Goal: Communication & Community: Answer question/provide support

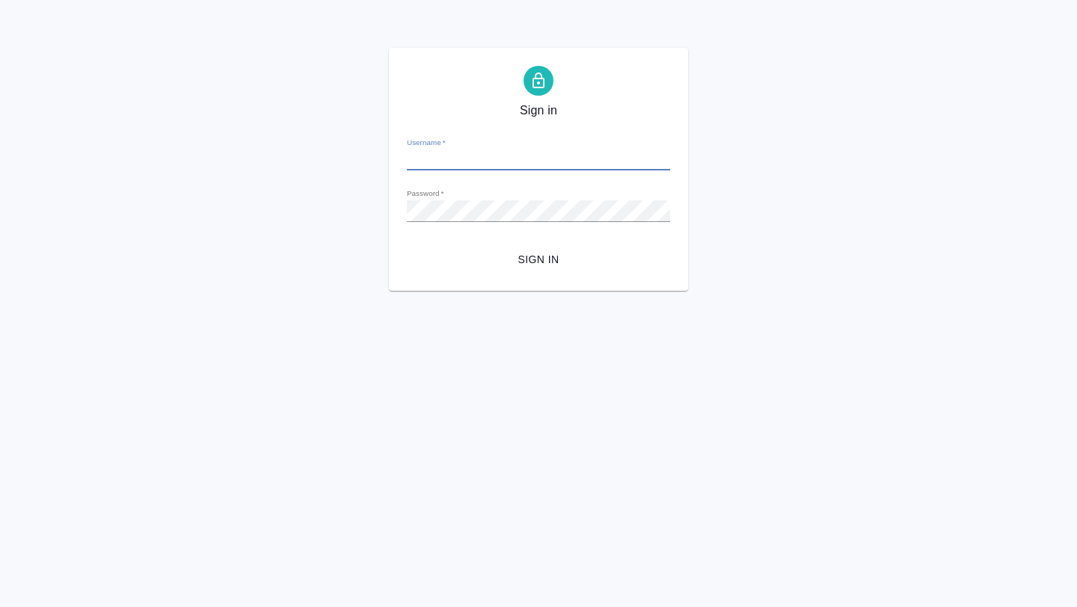
type input "a.borzova@awatera.com"
click at [557, 268] on span "Sign in" at bounding box center [538, 260] width 239 height 19
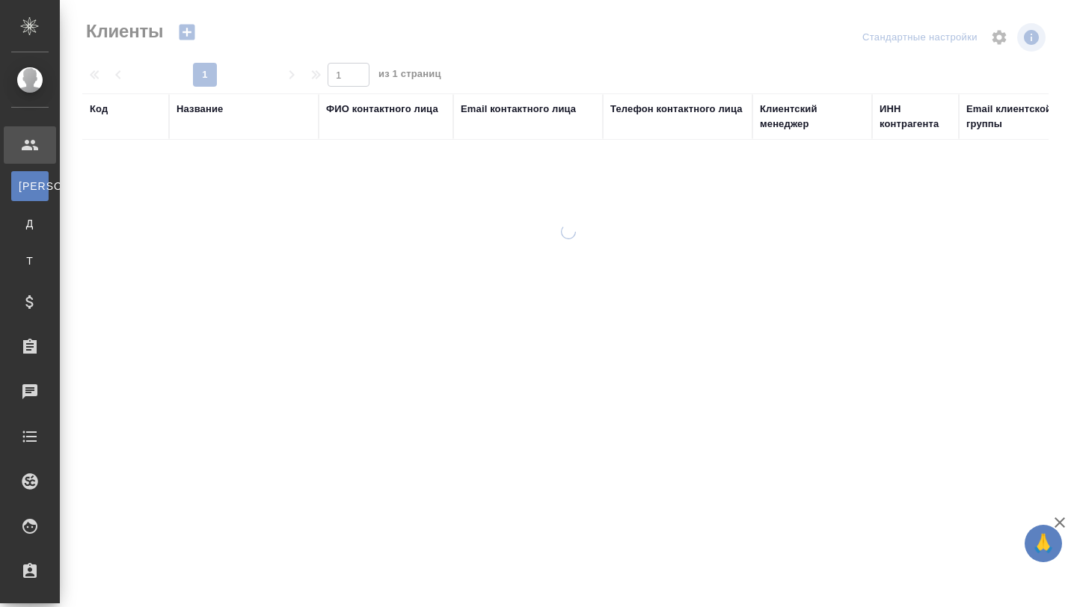
select select "RU"
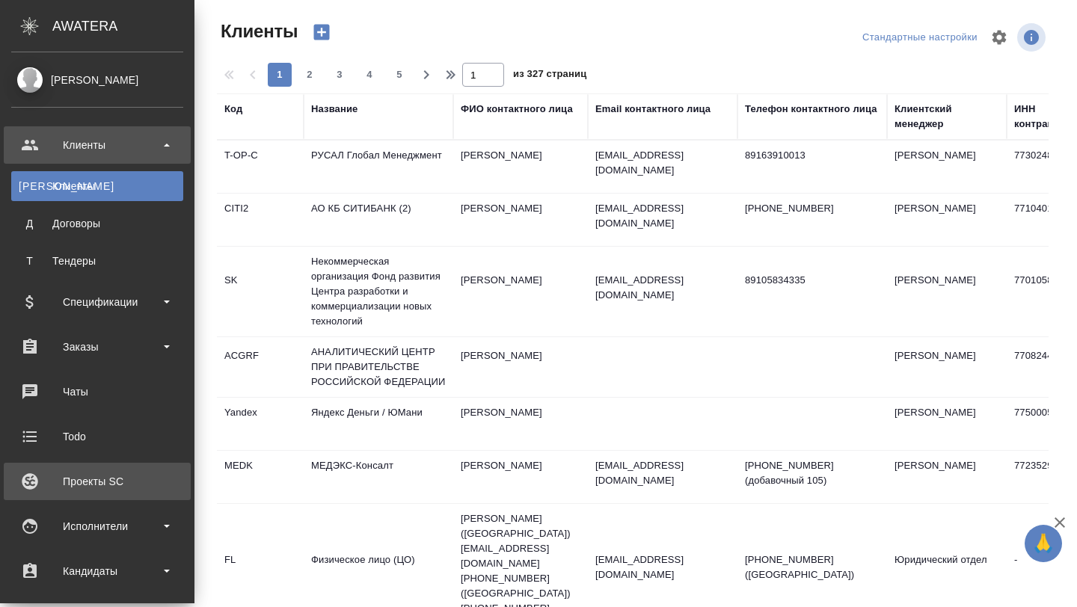
click at [69, 486] on div "Проекты SC" at bounding box center [97, 482] width 172 height 22
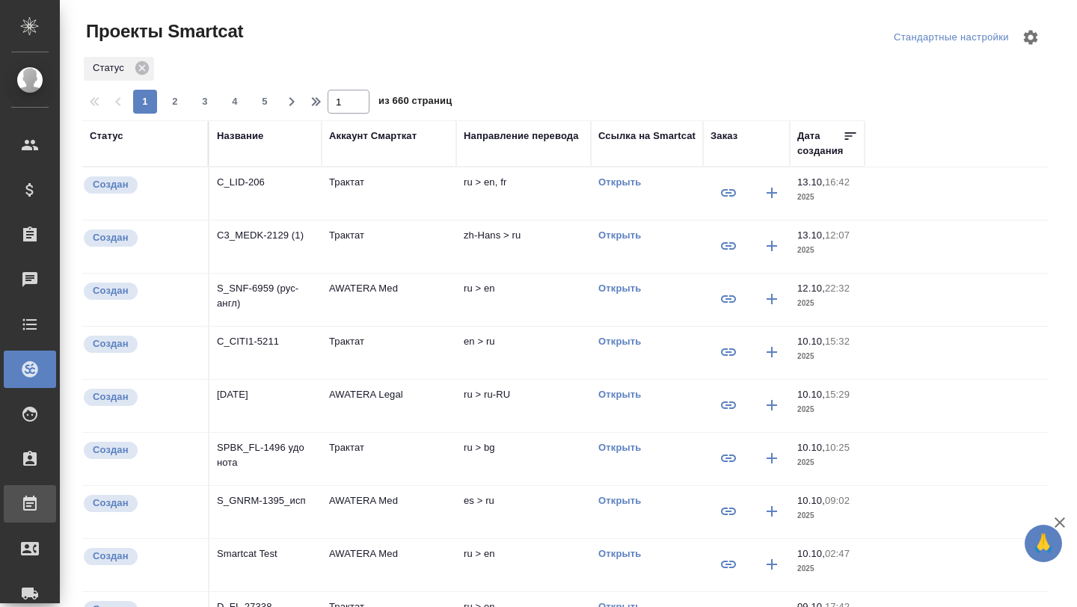
click at [41, 506] on div at bounding box center [42, 504] width 42 height 18
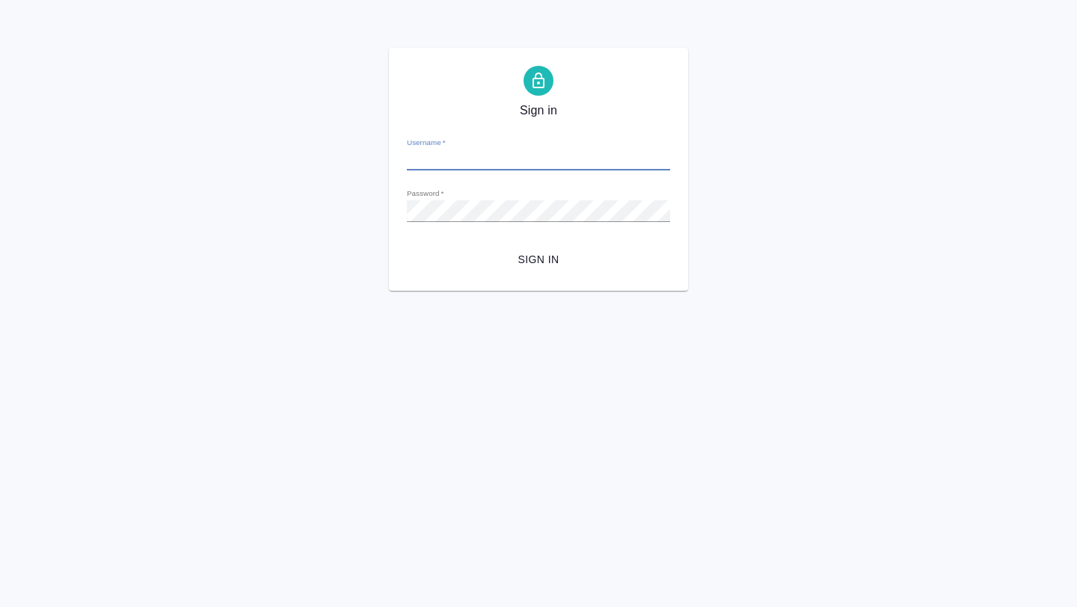
type input "a.borzova@awatera.com"
click at [545, 258] on span "Sign in" at bounding box center [538, 260] width 239 height 19
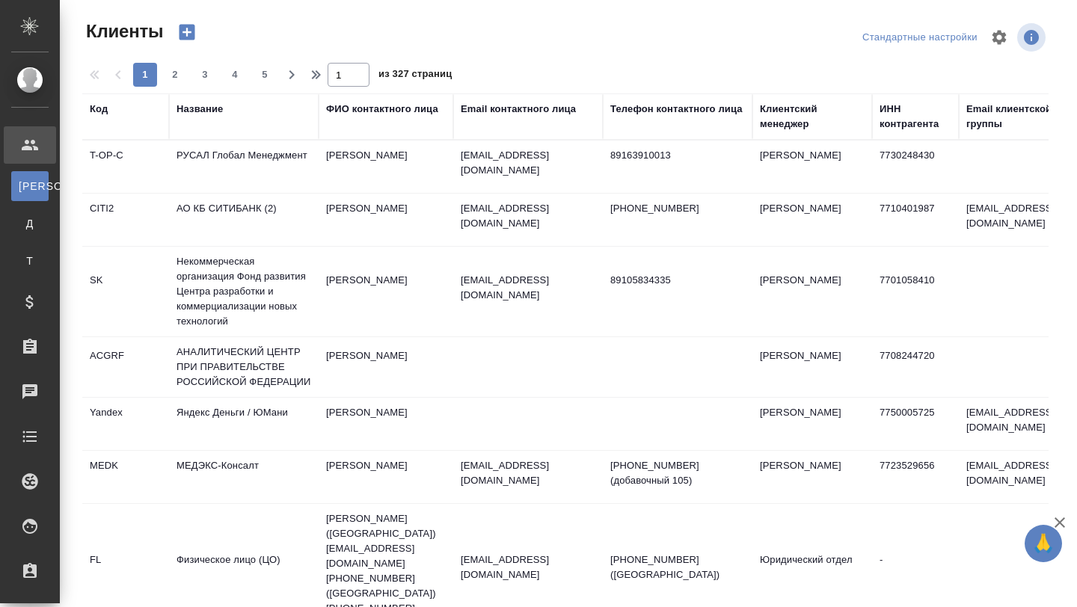
select select "RU"
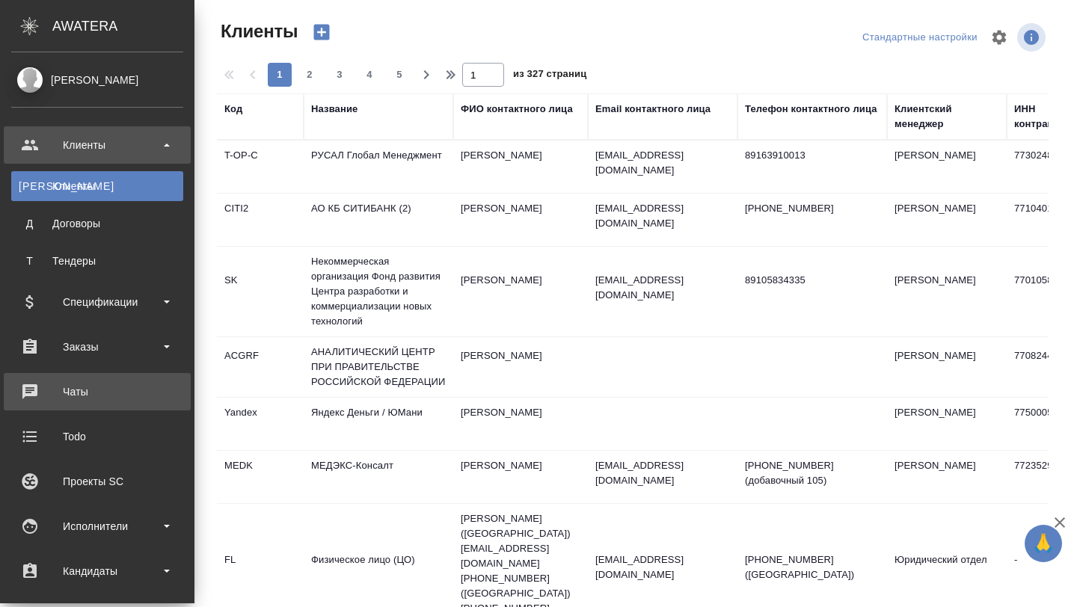
click at [77, 400] on div "Чаты" at bounding box center [97, 392] width 172 height 22
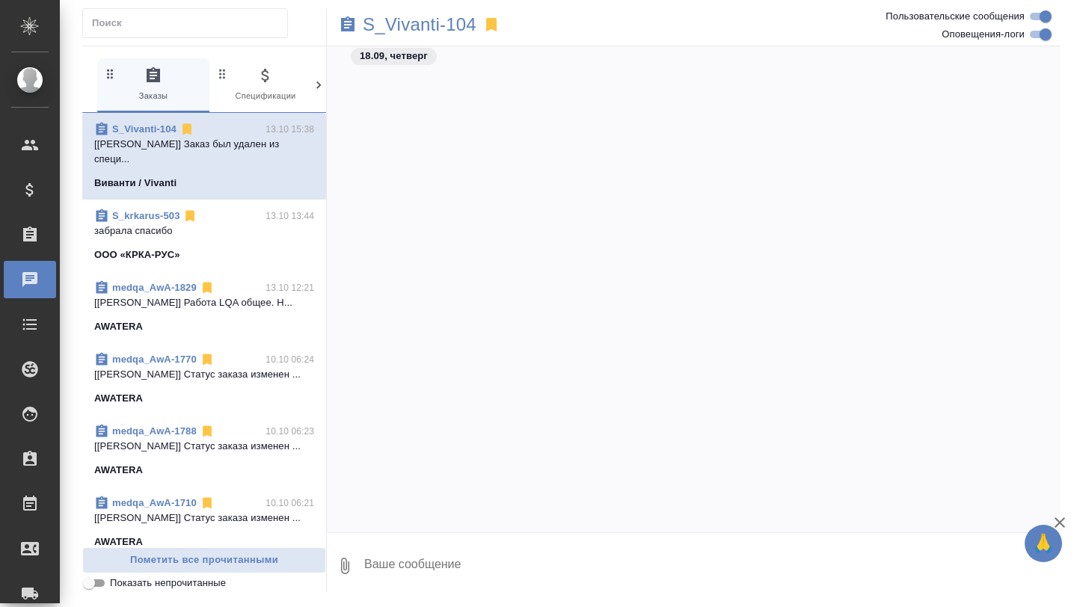
scroll to position [7371, 0]
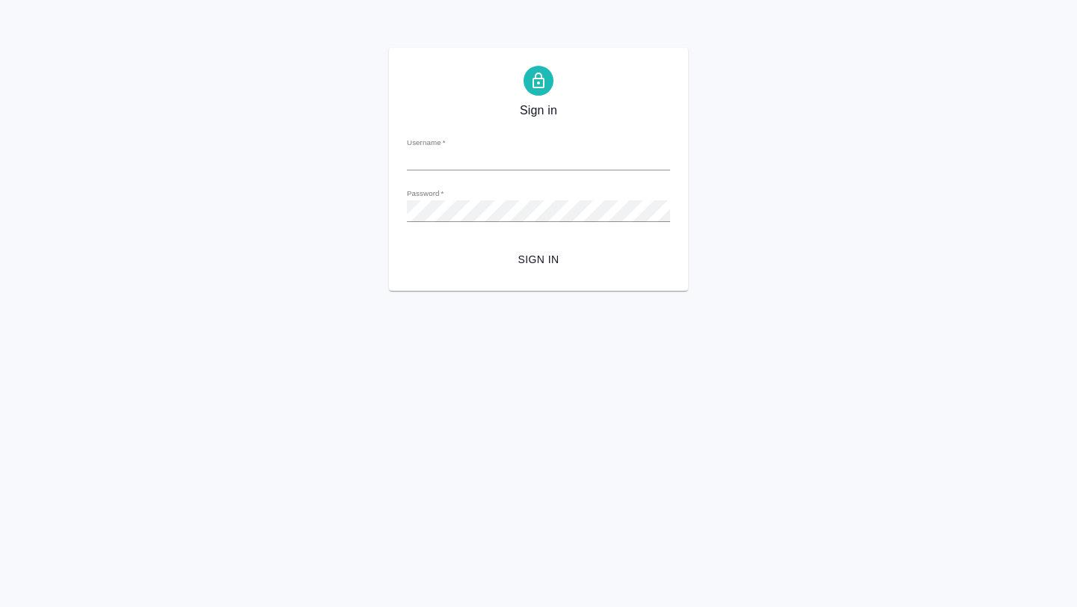
type input "[EMAIL_ADDRESS][DOMAIN_NAME]"
click at [552, 269] on button "Sign in" at bounding box center [538, 260] width 263 height 28
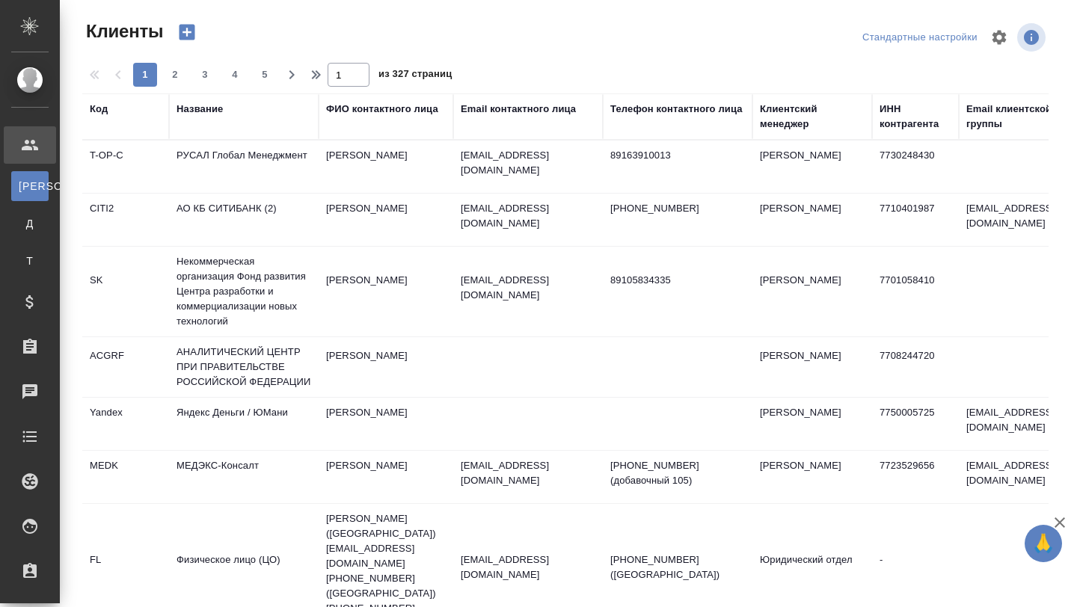
select select "RU"
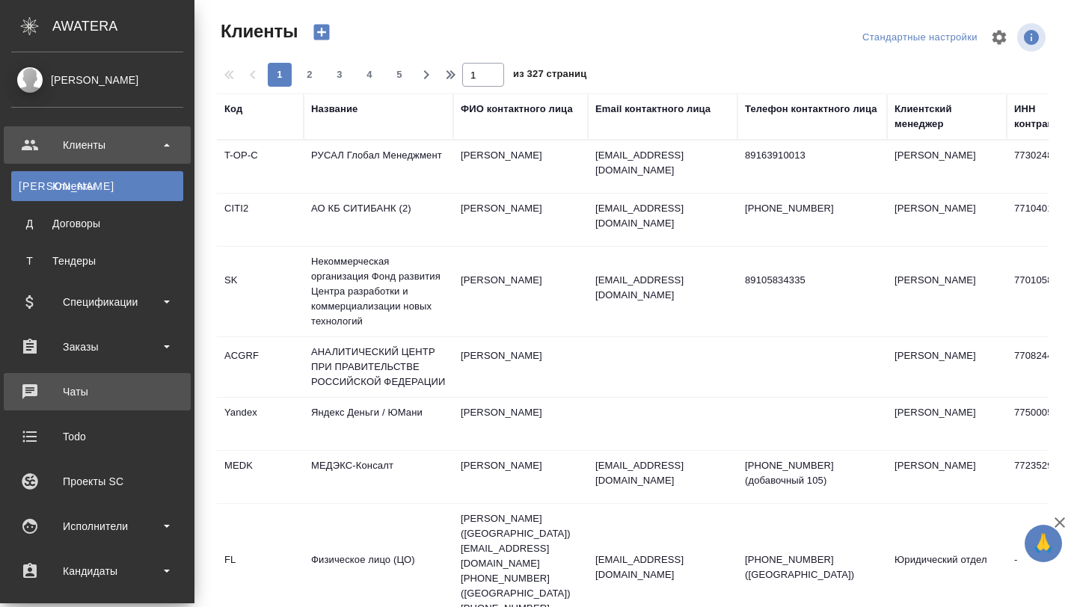
click at [76, 389] on div "Чаты" at bounding box center [97, 392] width 172 height 22
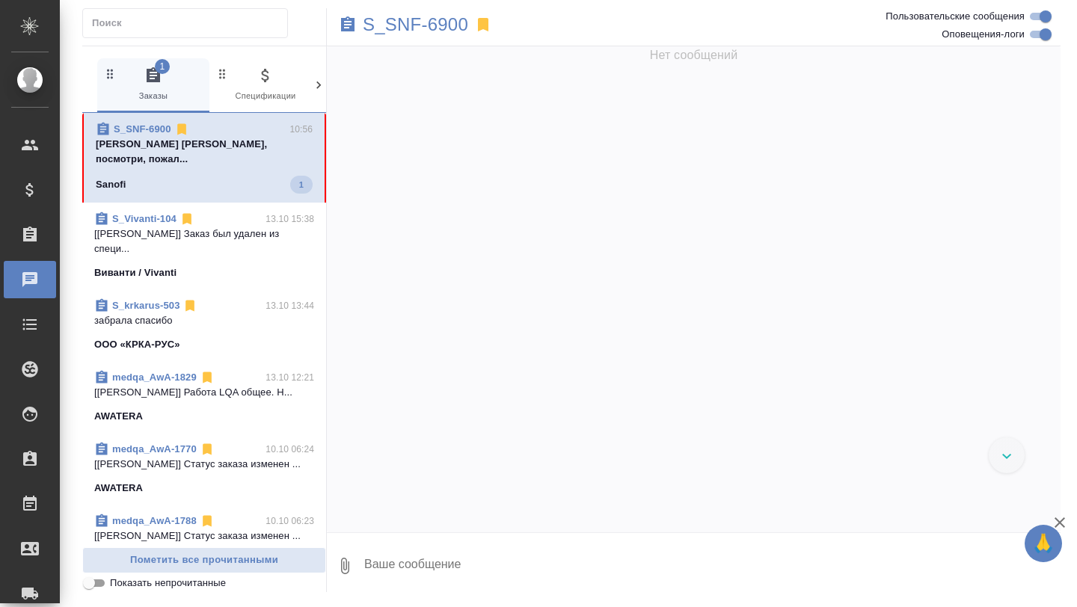
scroll to position [50277, 0]
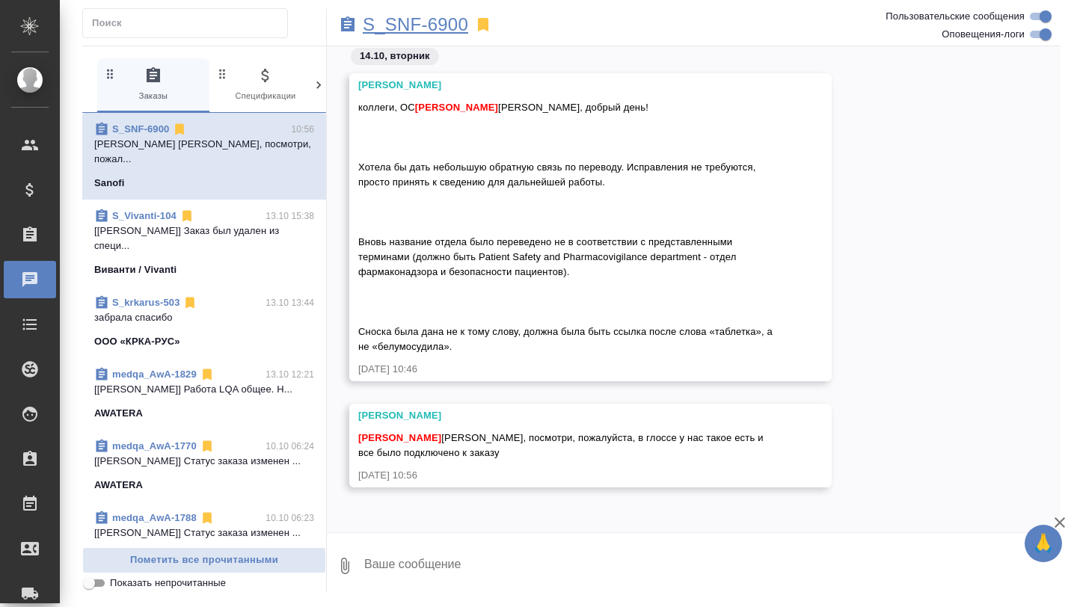
click at [402, 18] on p "S_SNF-6900" at bounding box center [415, 24] width 105 height 15
click at [383, 31] on p "S_SNF-6900" at bounding box center [415, 24] width 105 height 15
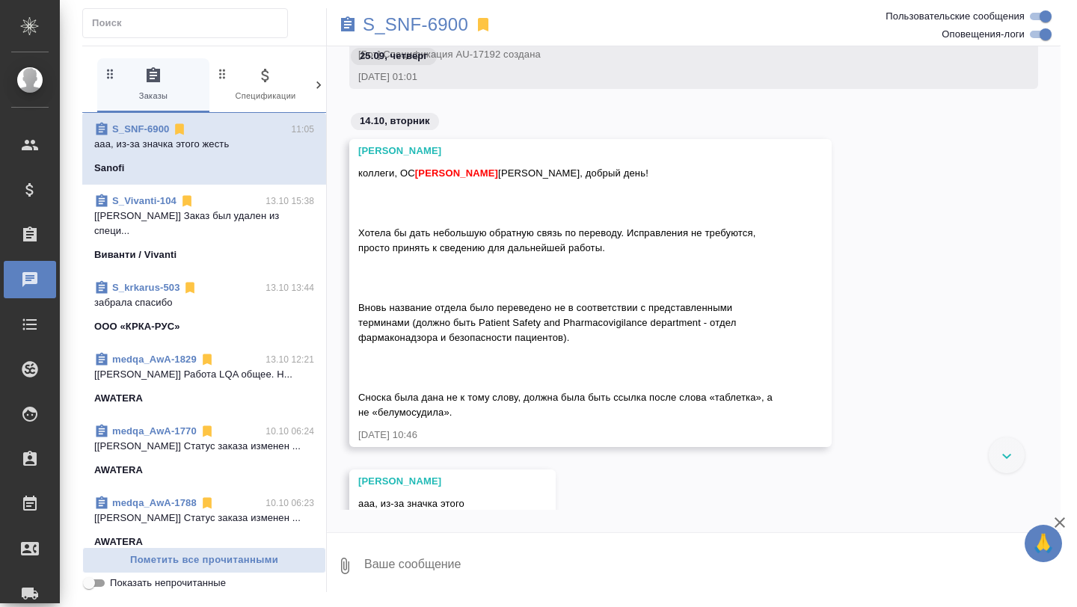
scroll to position [45923, 0]
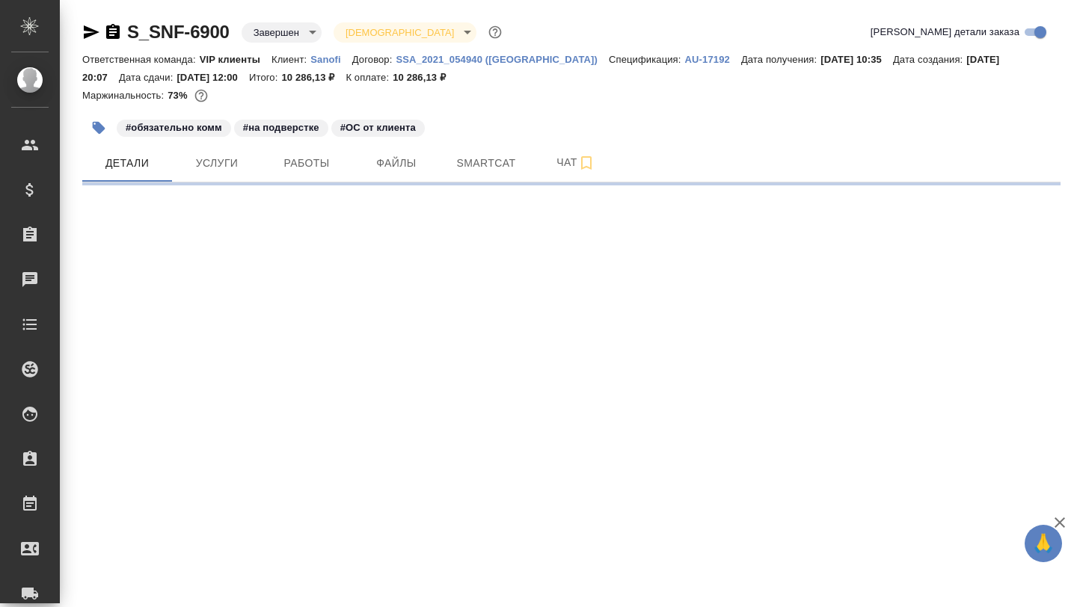
select select "RU"
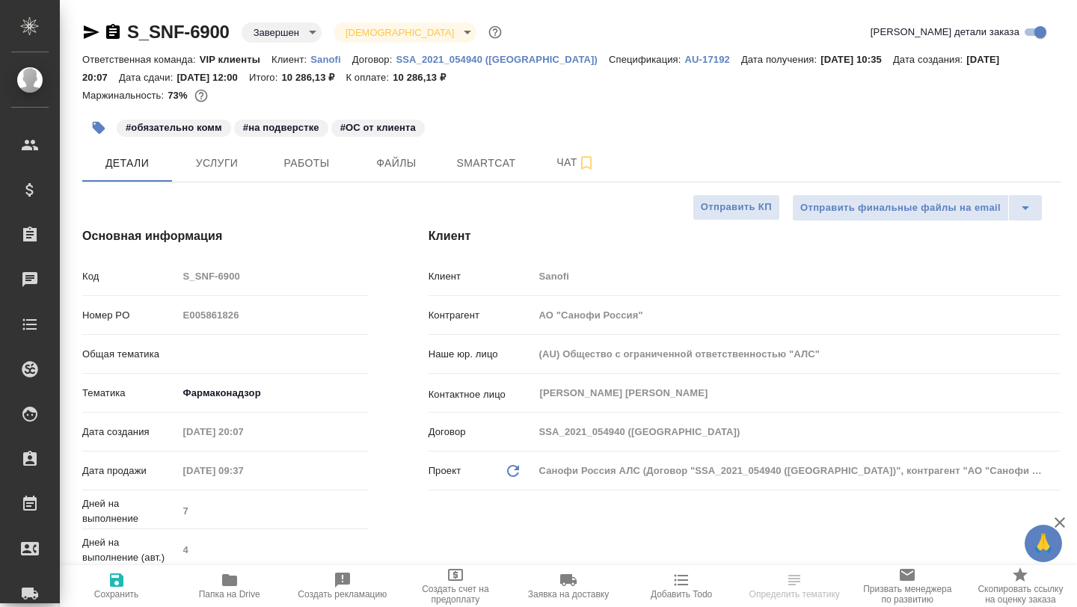
type textarea "x"
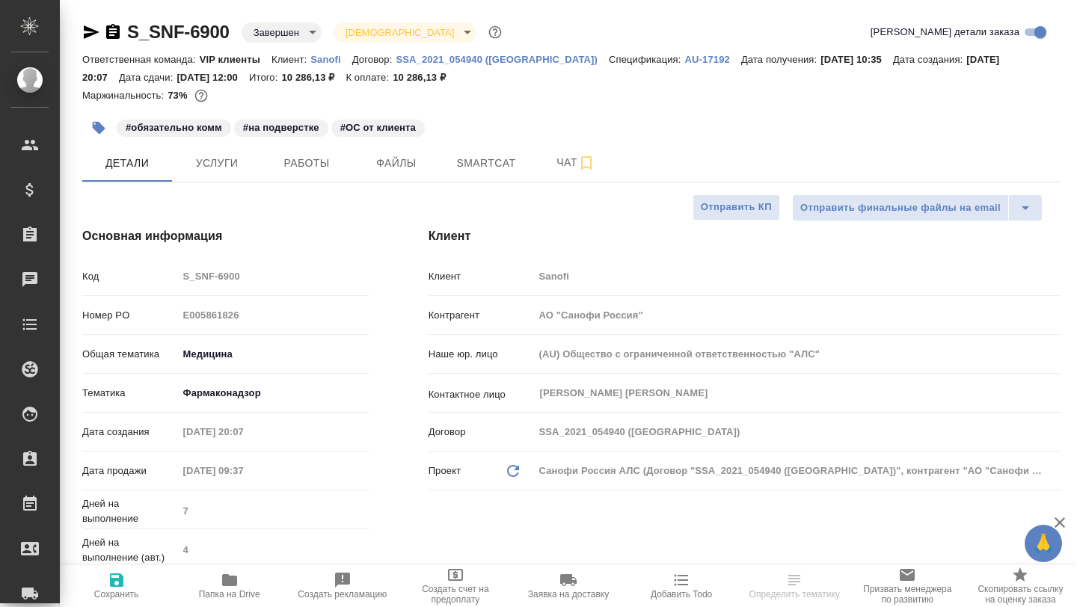
type textarea "x"
select select "RU"
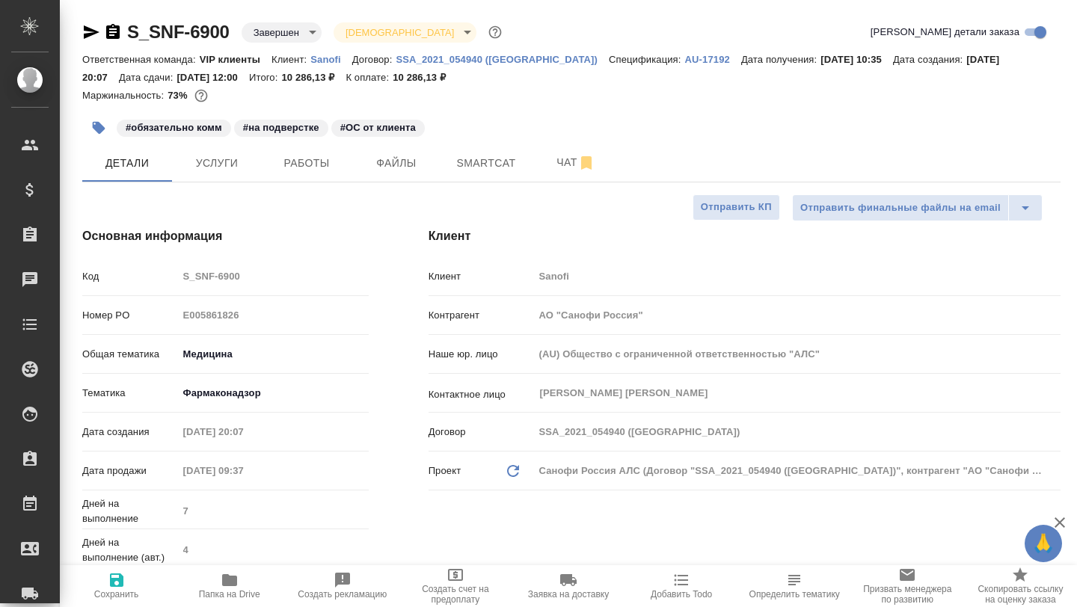
type textarea "x"
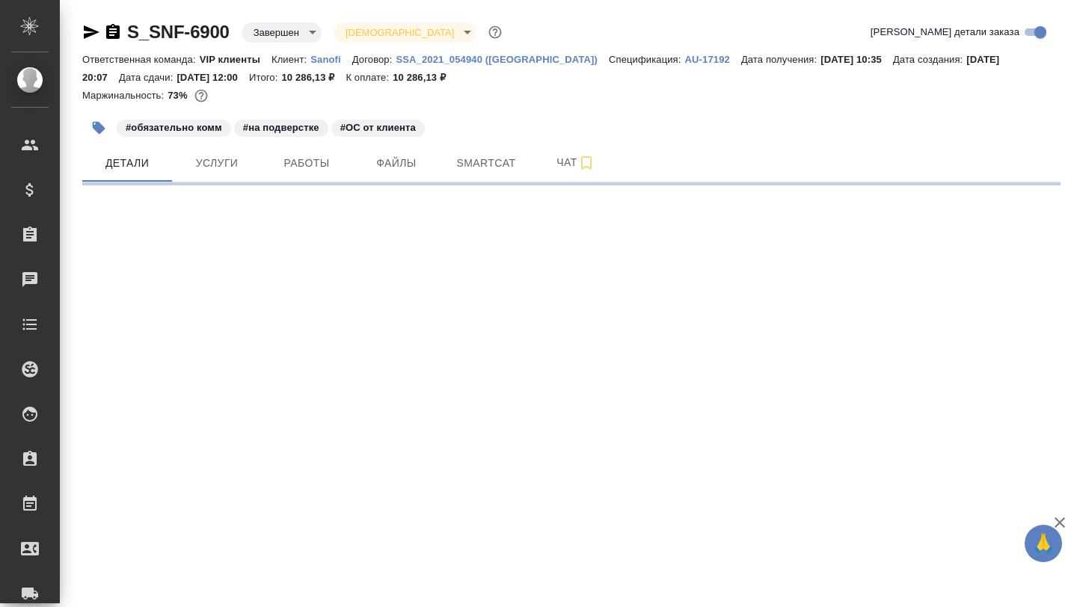
select select "RU"
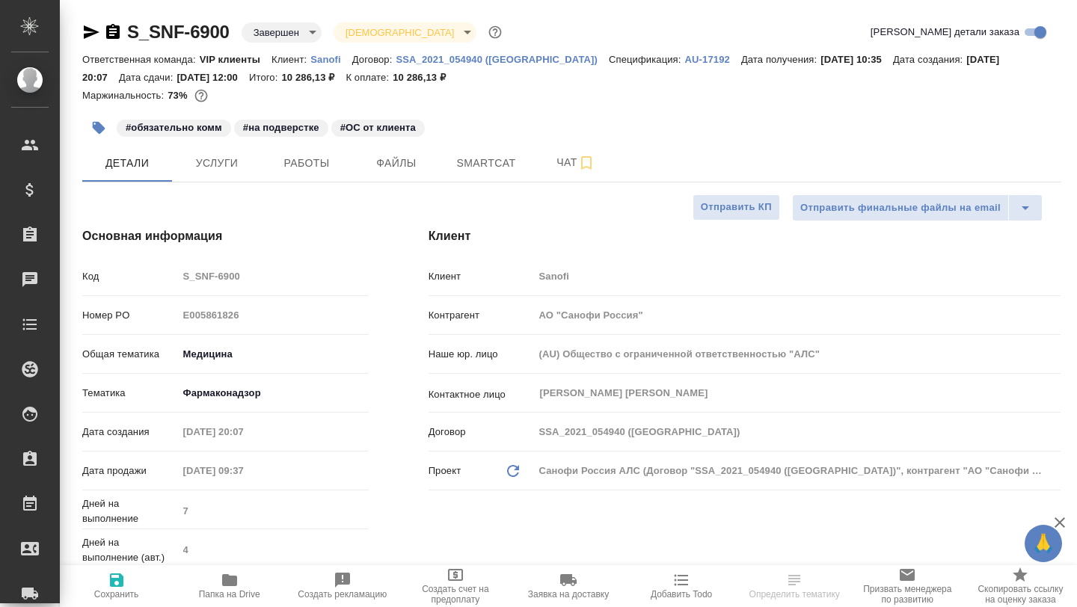
type textarea "x"
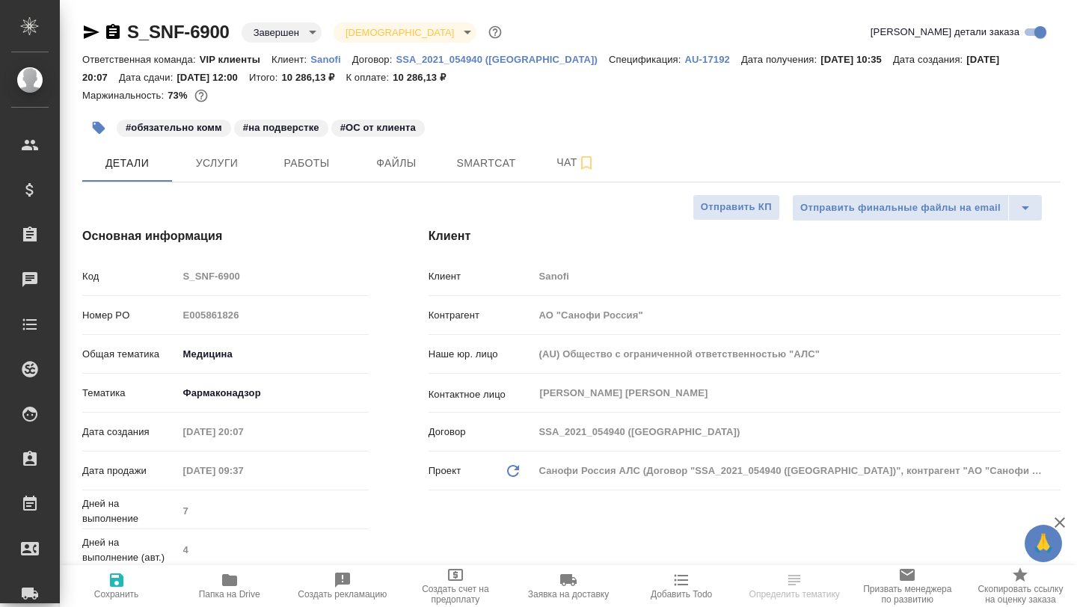
type textarea "x"
click at [465, 162] on span "Smartcat" at bounding box center [486, 163] width 72 height 19
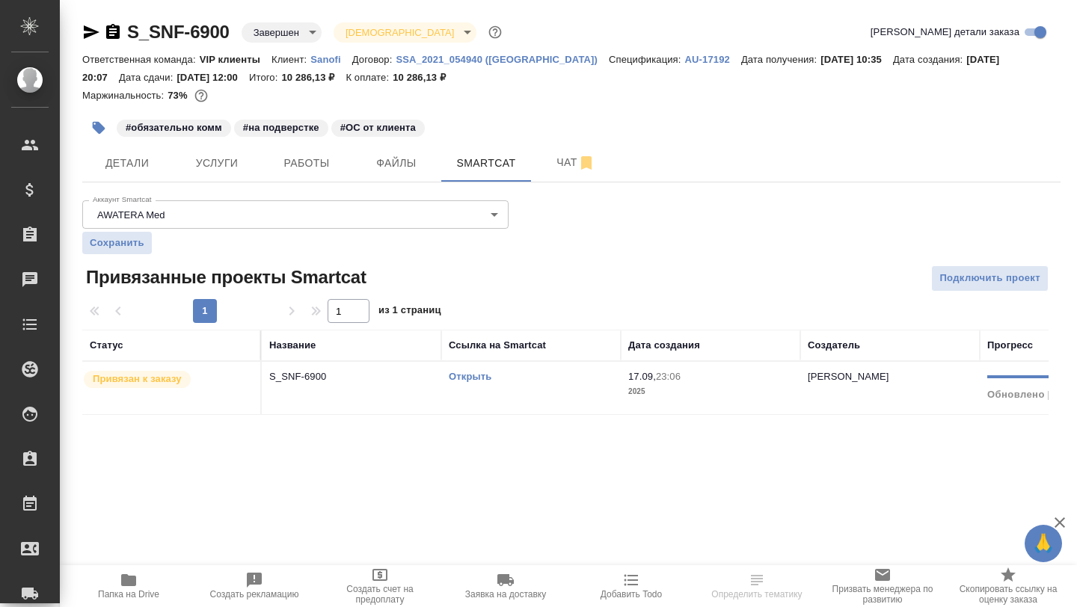
click at [467, 378] on link "Открыть" at bounding box center [470, 376] width 43 height 11
click at [551, 174] on button "Чат" at bounding box center [576, 162] width 90 height 37
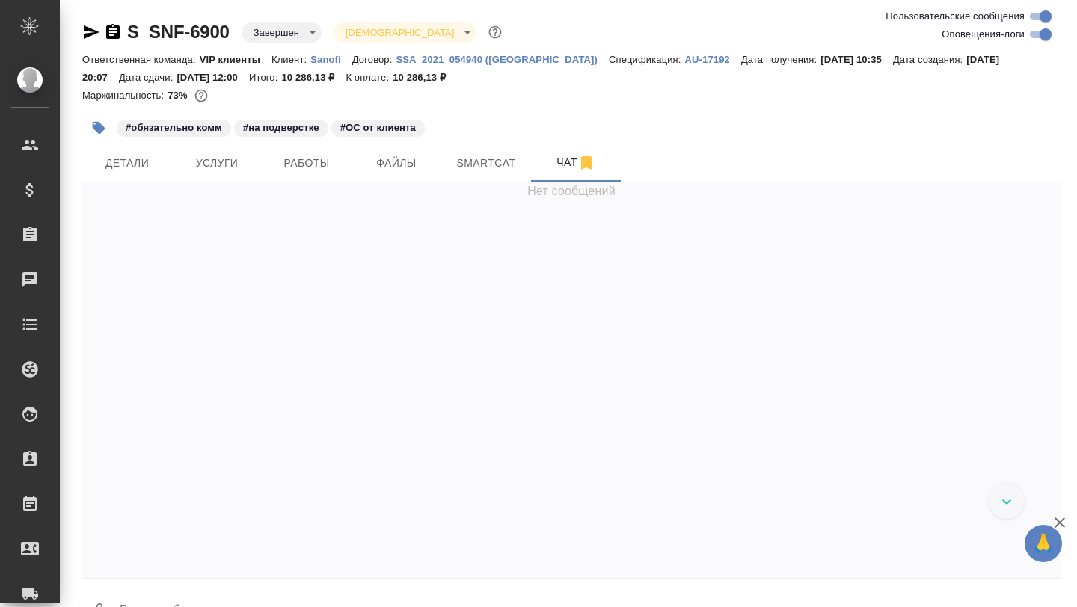
scroll to position [45954, 0]
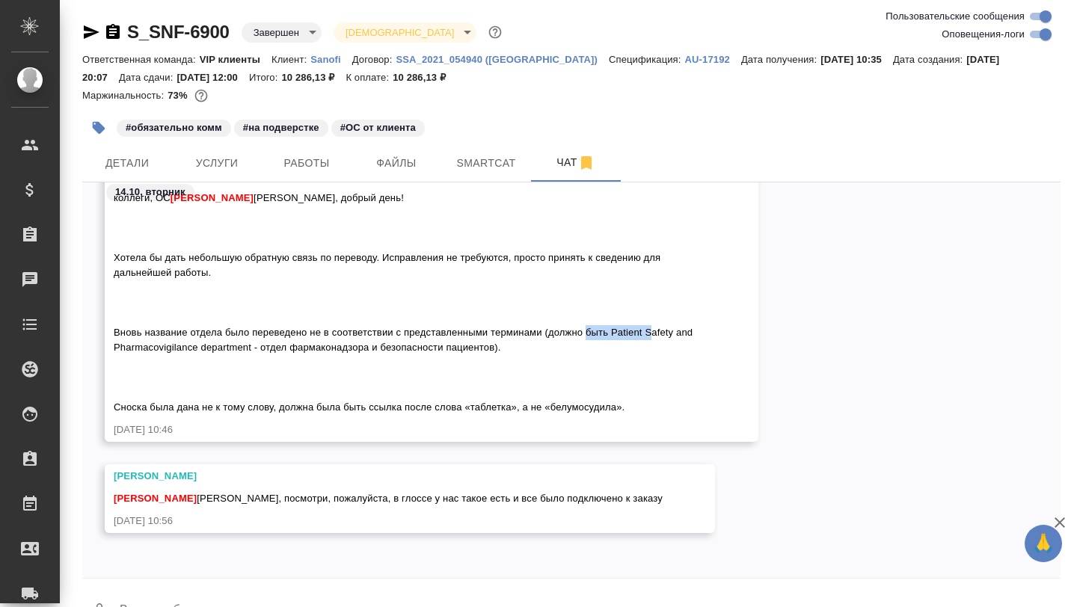
drag, startPoint x: 622, startPoint y: 335, endPoint x: 682, endPoint y: 335, distance: 59.9
click at [682, 335] on span "коллеги, ОС Горшкова Валентина Диляра, добрый день! Хотела бы дать небольшую об…" at bounding box center [405, 302] width 582 height 221
copy span "Patient Safety"
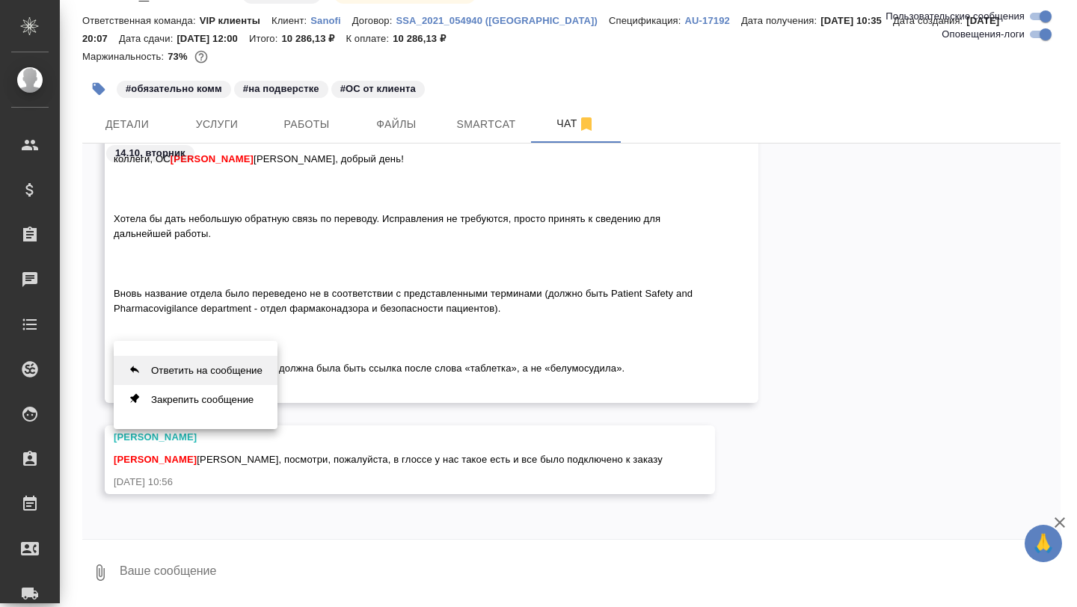
click at [231, 370] on button "Ответить на сообщение" at bounding box center [196, 370] width 164 height 29
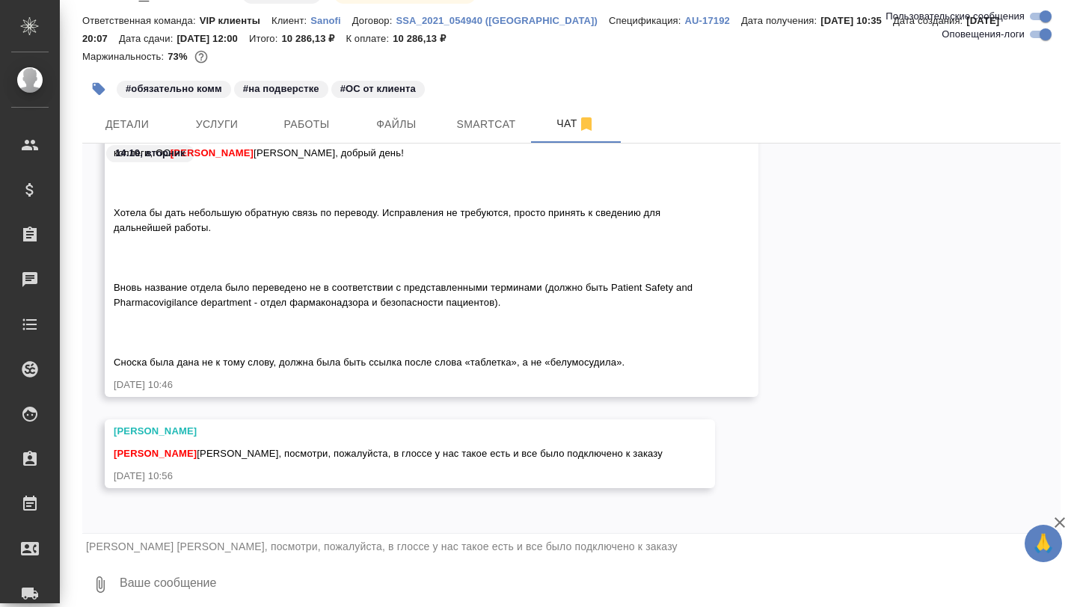
click at [201, 590] on textarea at bounding box center [589, 585] width 943 height 51
paste textarea "Patient Safety & Pharmacovigilance"
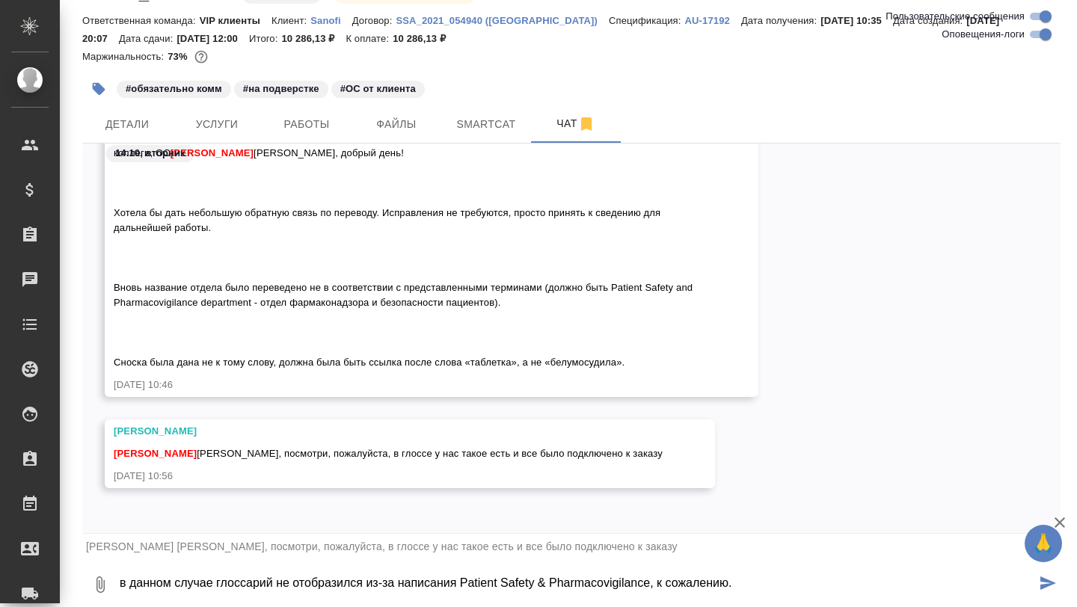
type textarea "в данном случае глоссарий не отобразился из-за написания Patient Safety & Pharm…"
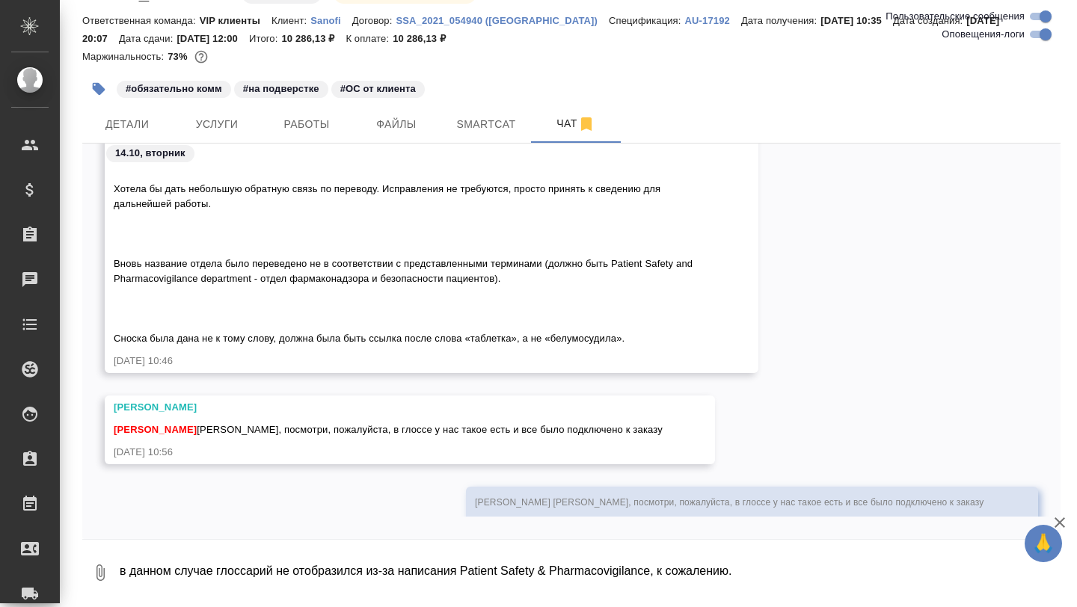
scroll to position [46056, 0]
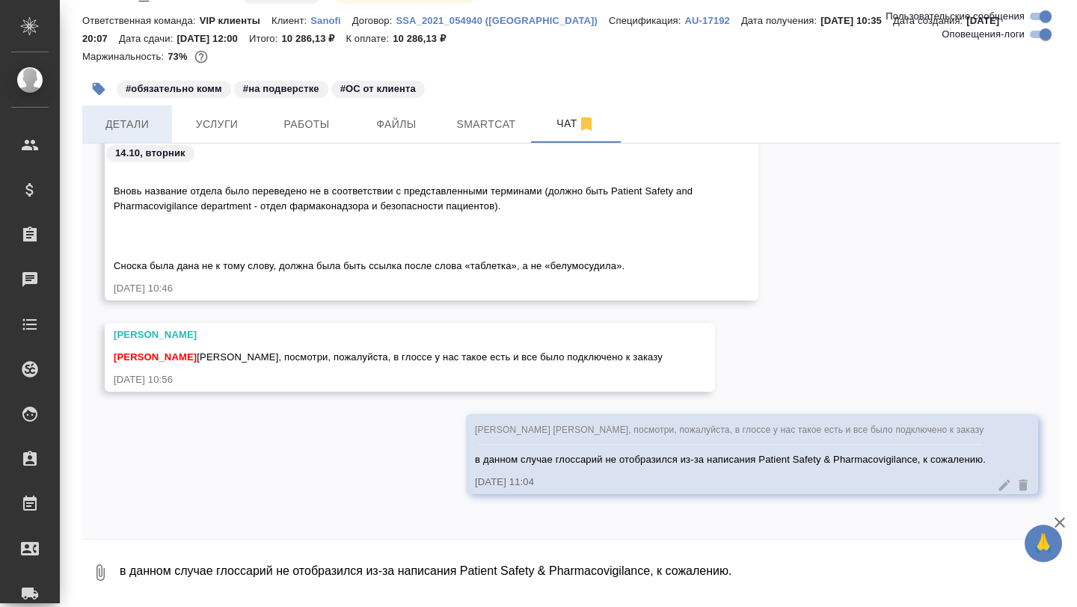
click at [118, 128] on span "Детали" at bounding box center [127, 124] width 72 height 19
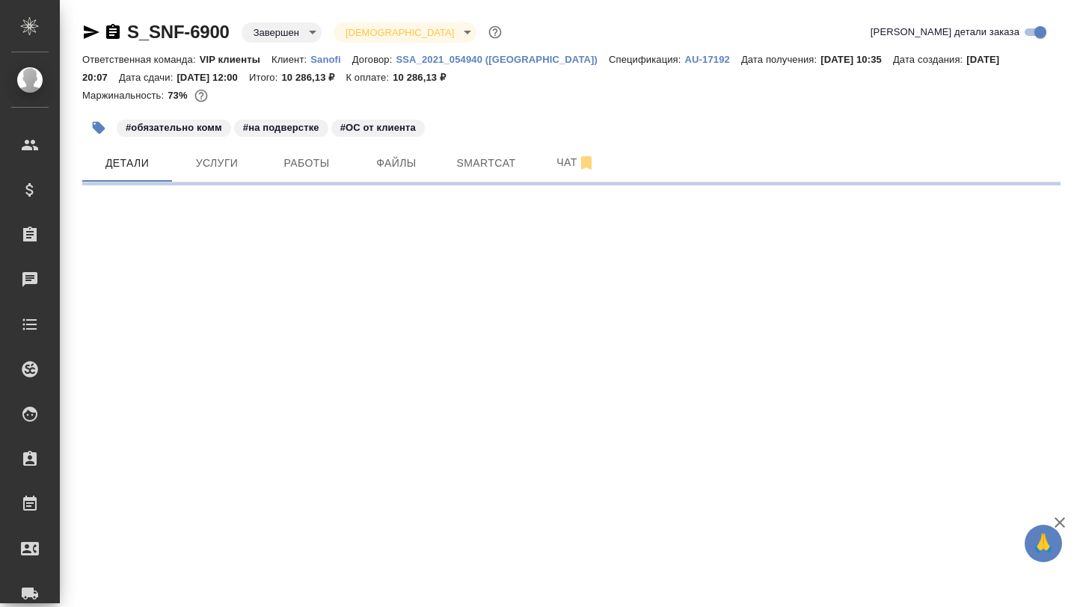
select select "RU"
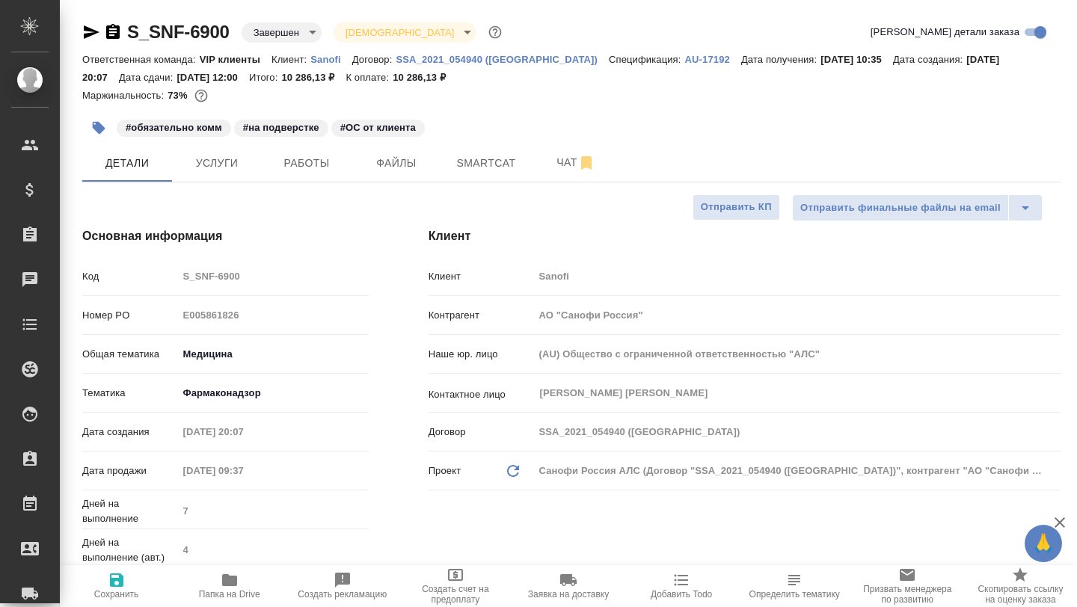
type textarea "x"
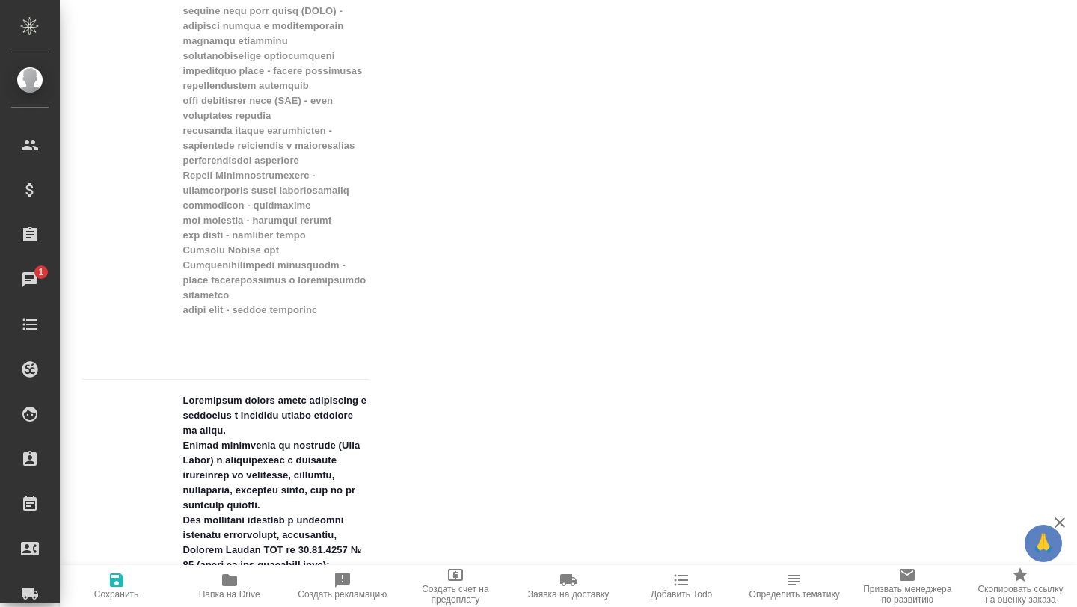
scroll to position [1837, 0]
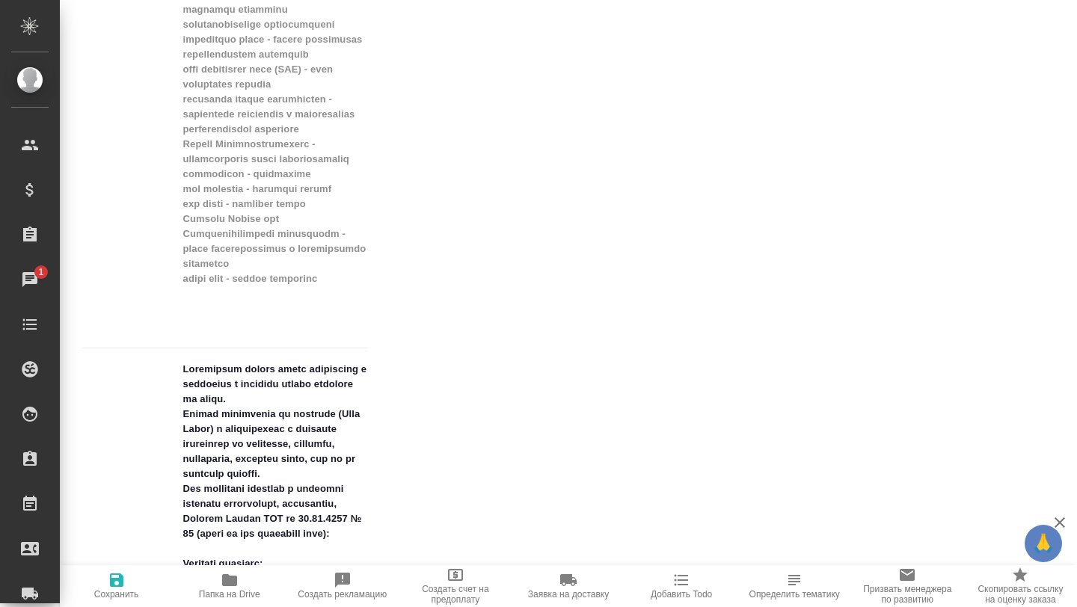
type textarea "x"
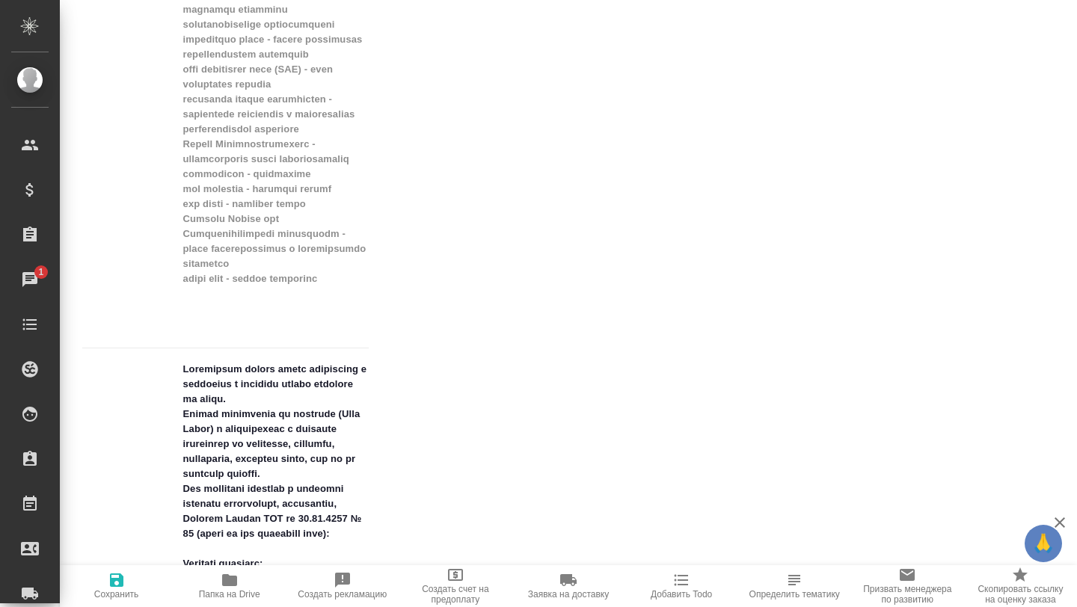
type textarea "x"
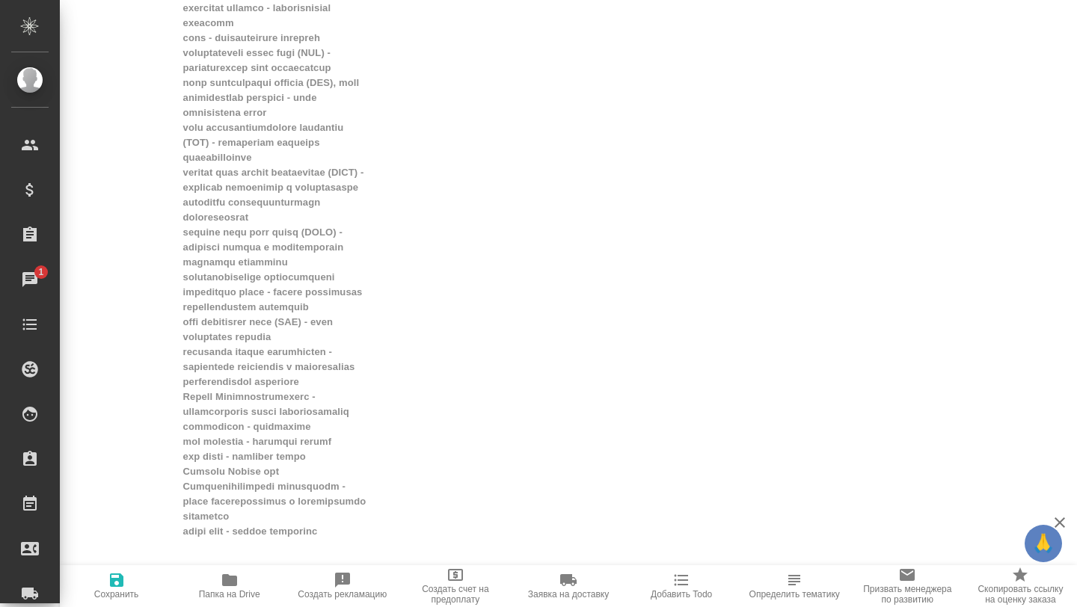
scroll to position [1567, 0]
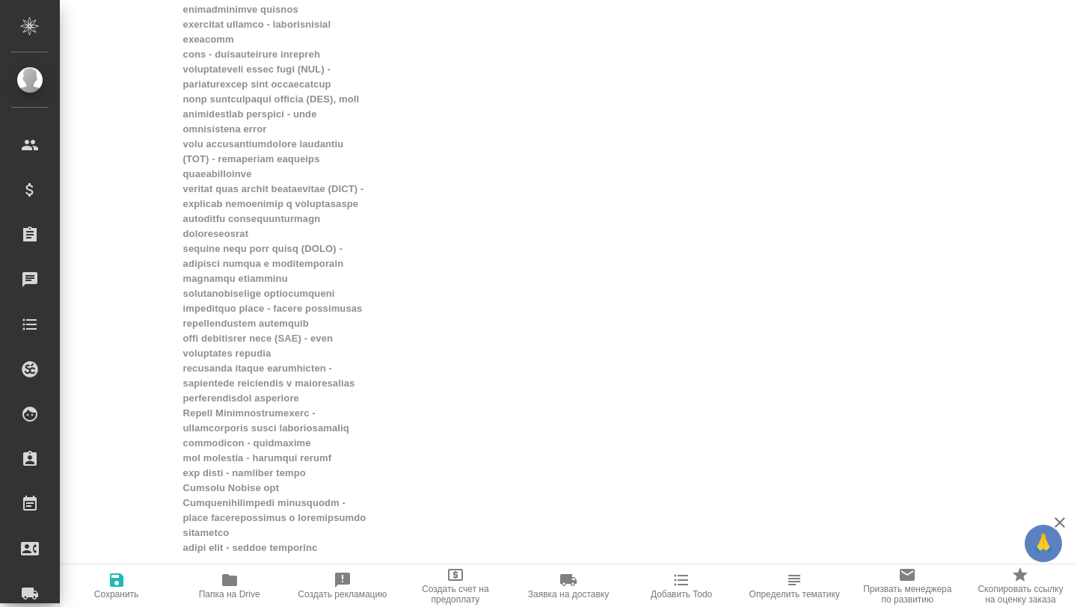
type textarea "x"
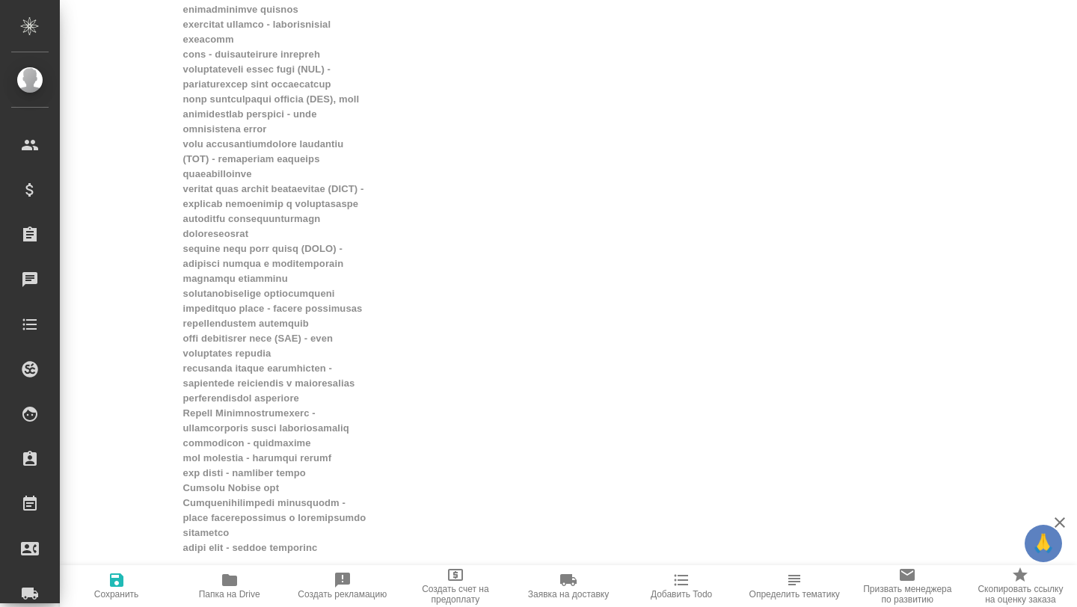
type textarea "x"
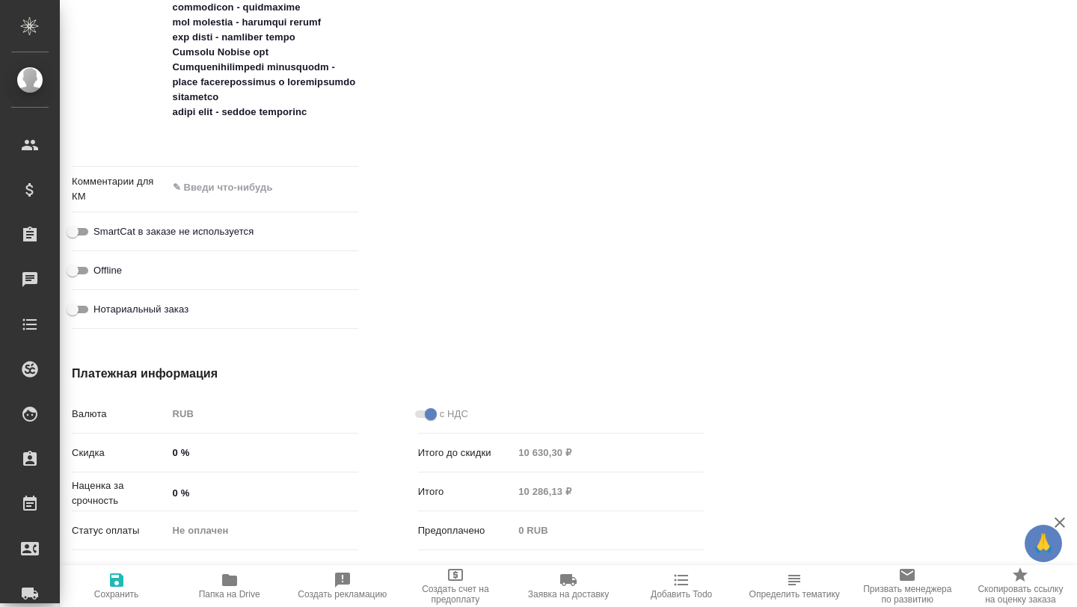
scroll to position [3386, 10]
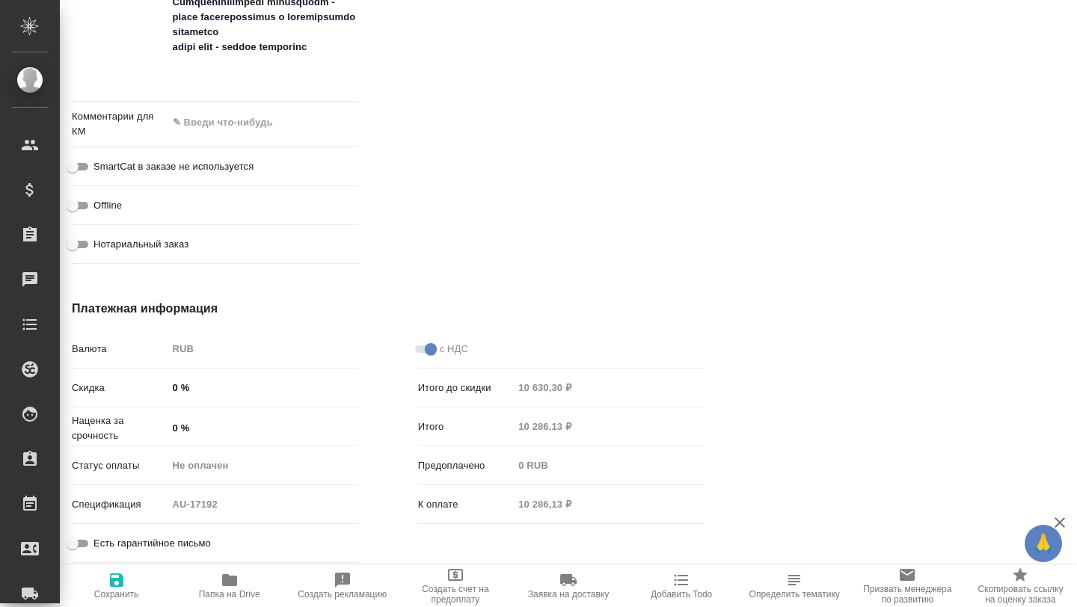
type textarea "x"
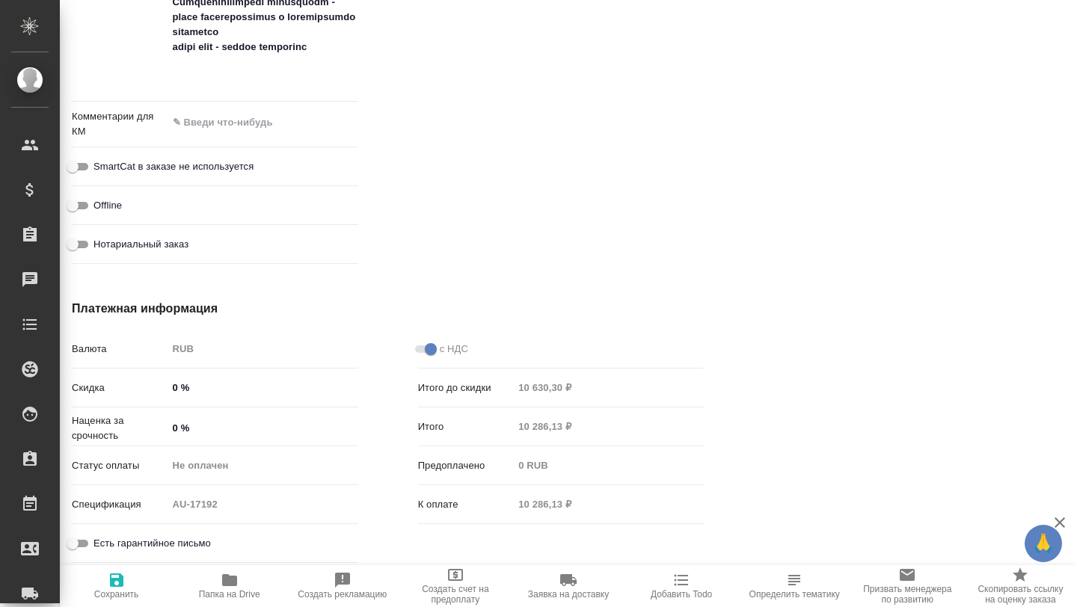
type textarea "x"
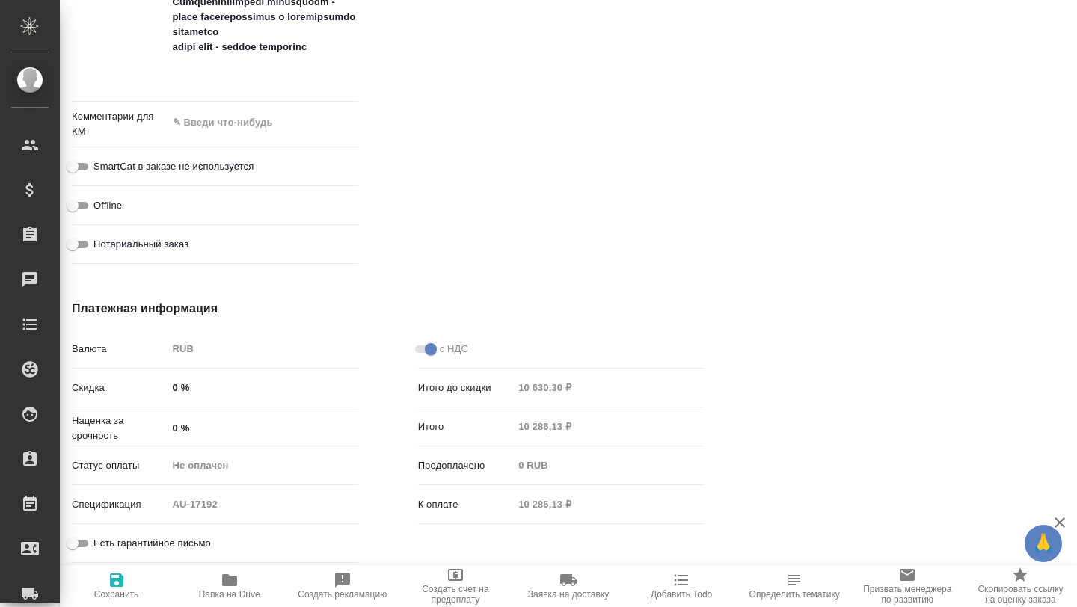
type textarea "x"
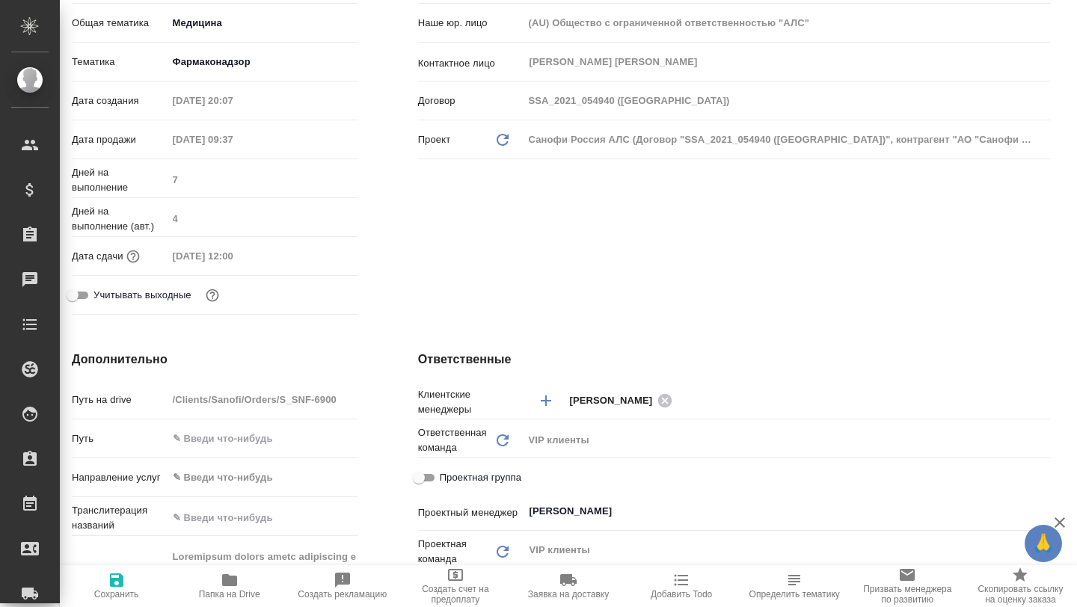
scroll to position [0, 10]
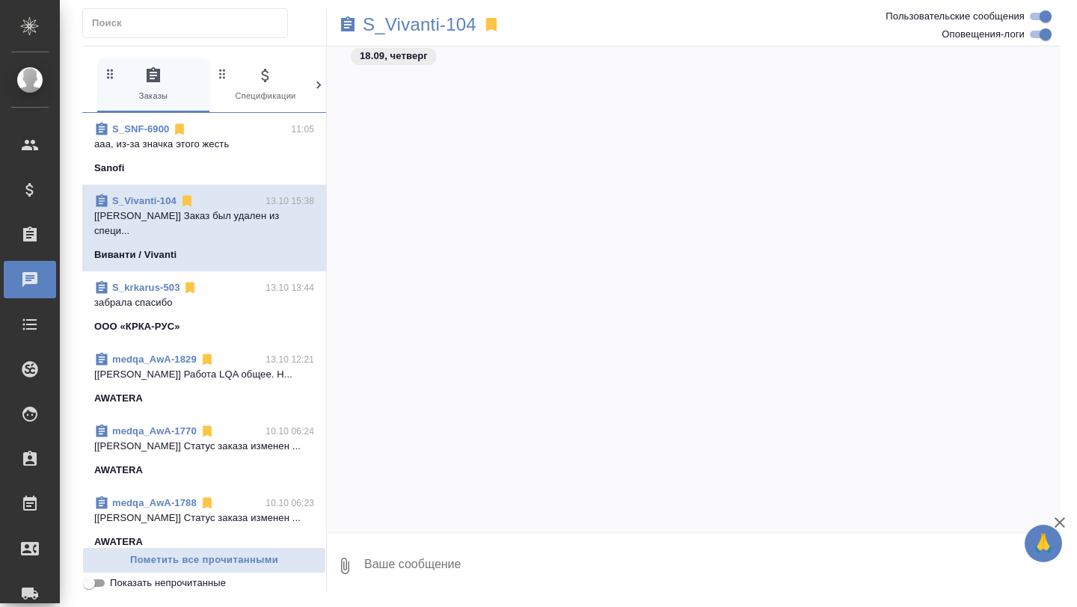
scroll to position [7371, 0]
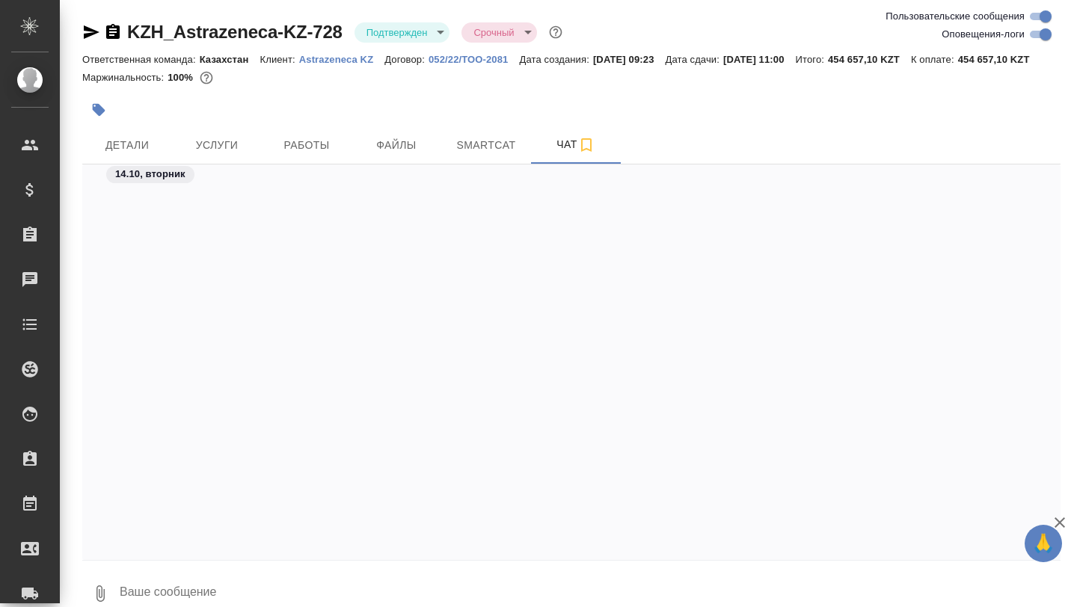
scroll to position [1584, 0]
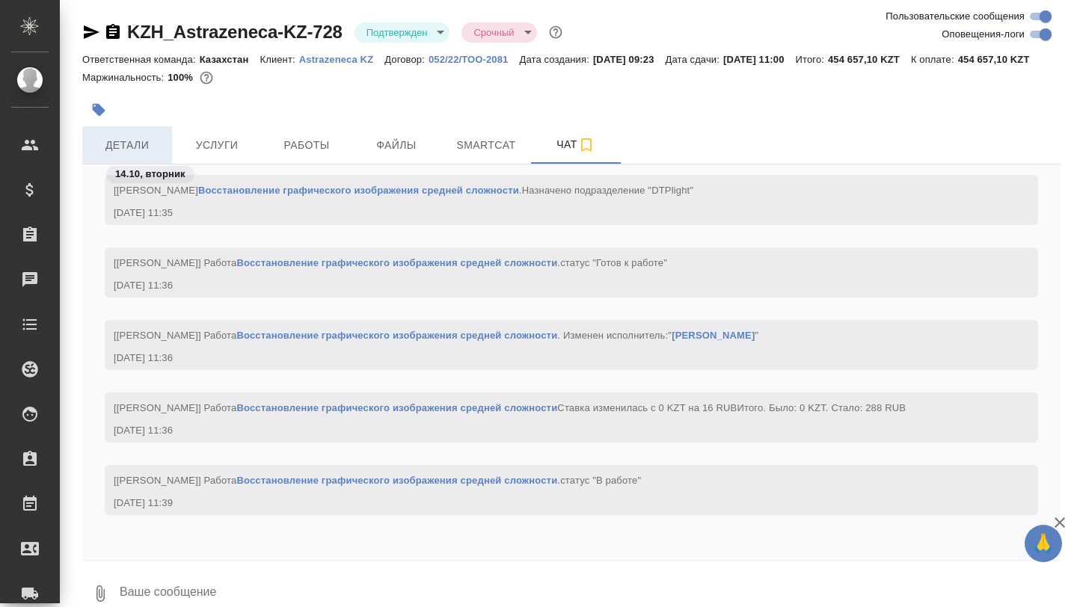
click at [122, 155] on span "Детали" at bounding box center [127, 145] width 72 height 19
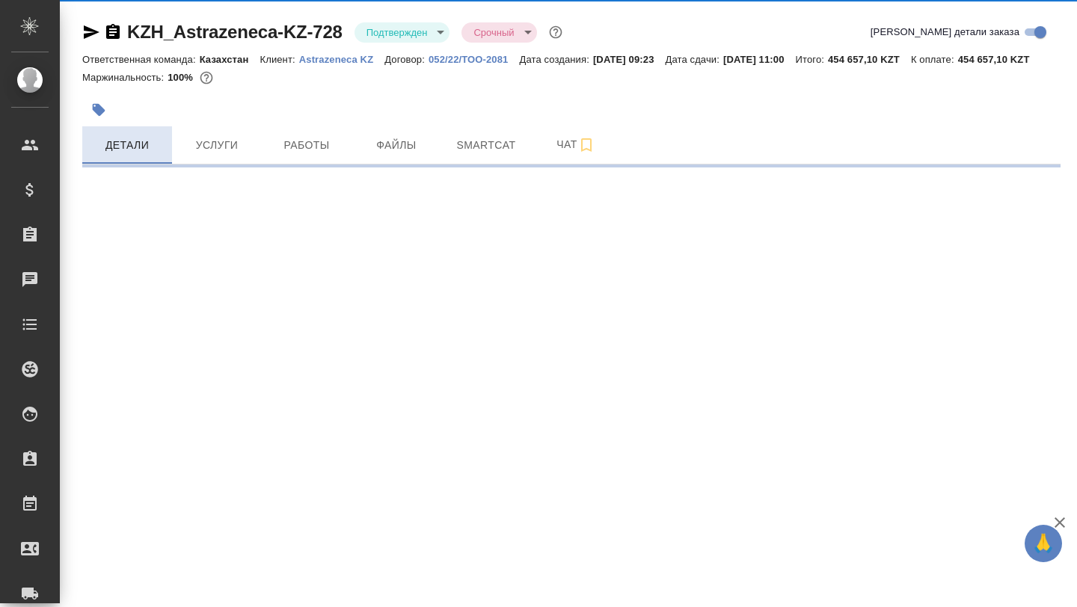
select select "RU"
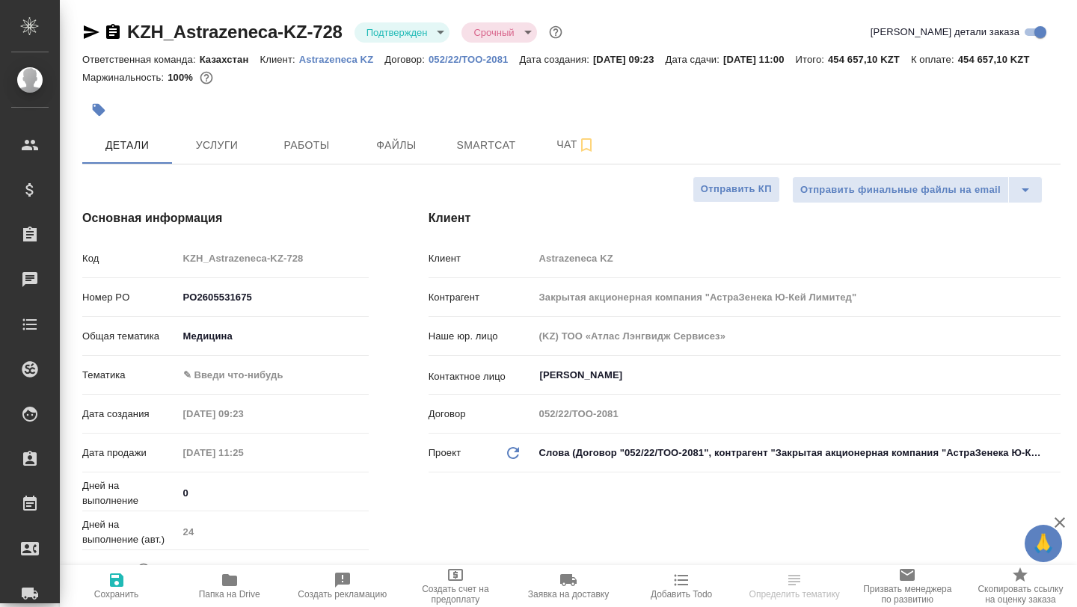
type textarea "x"
click at [231, 581] on icon "button" at bounding box center [229, 581] width 15 height 12
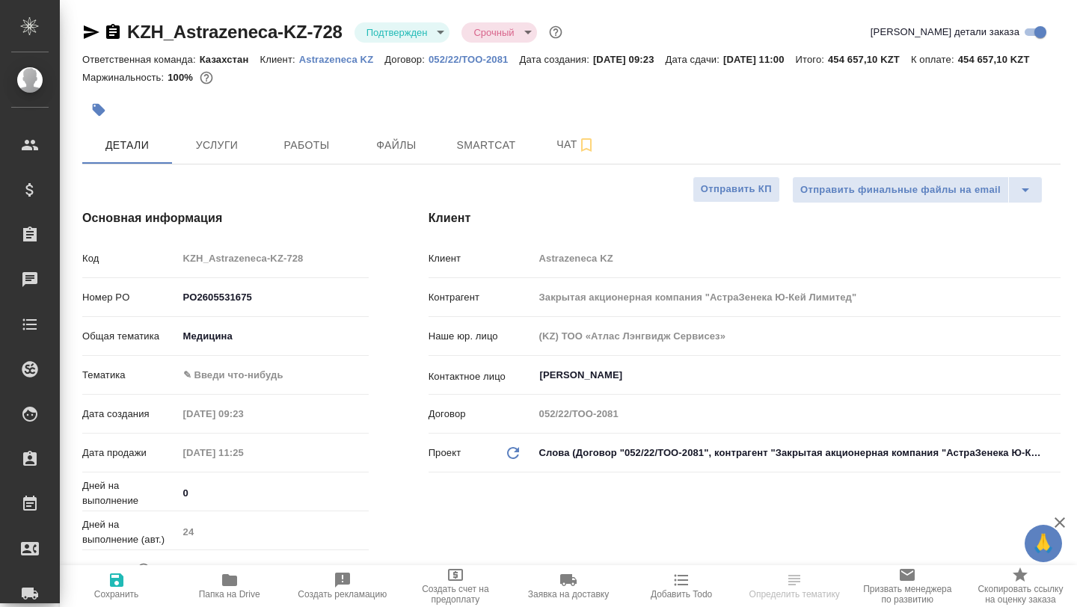
select select "RU"
type textarea "x"
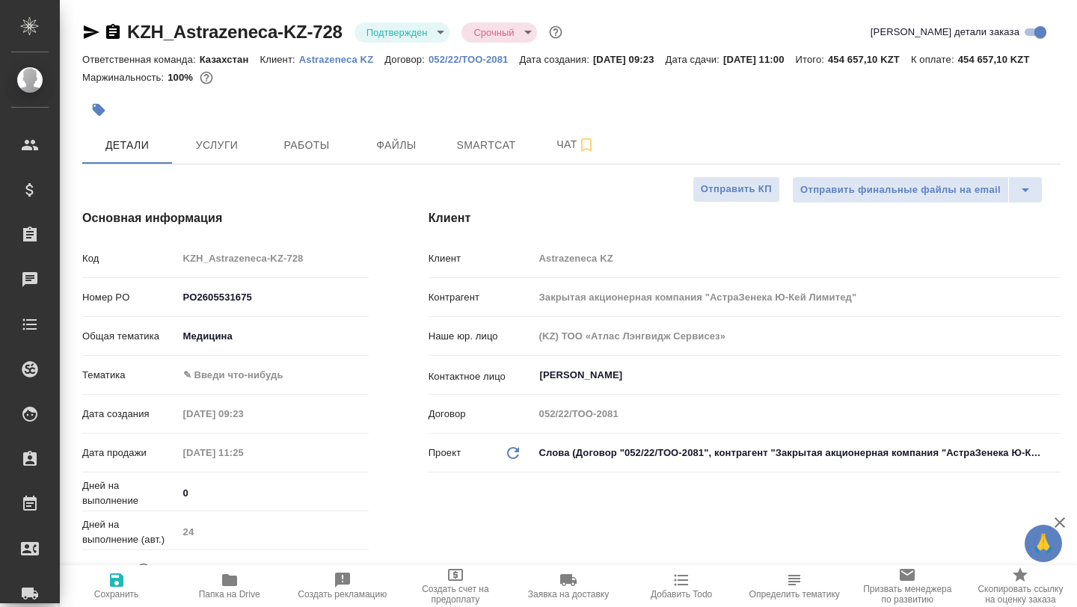
type textarea "x"
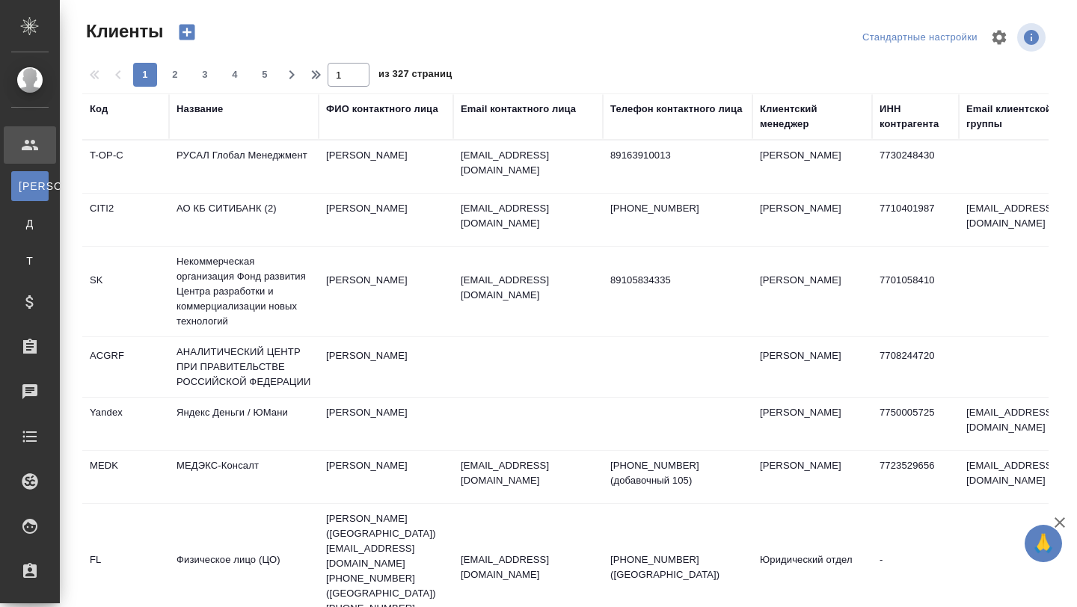
select select "RU"
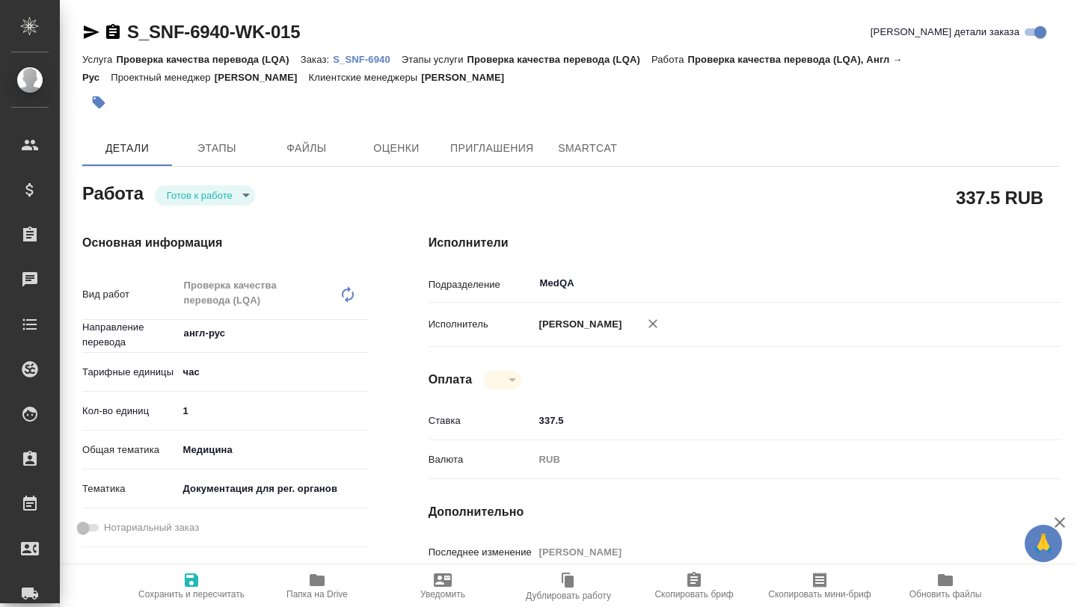
type textarea "x"
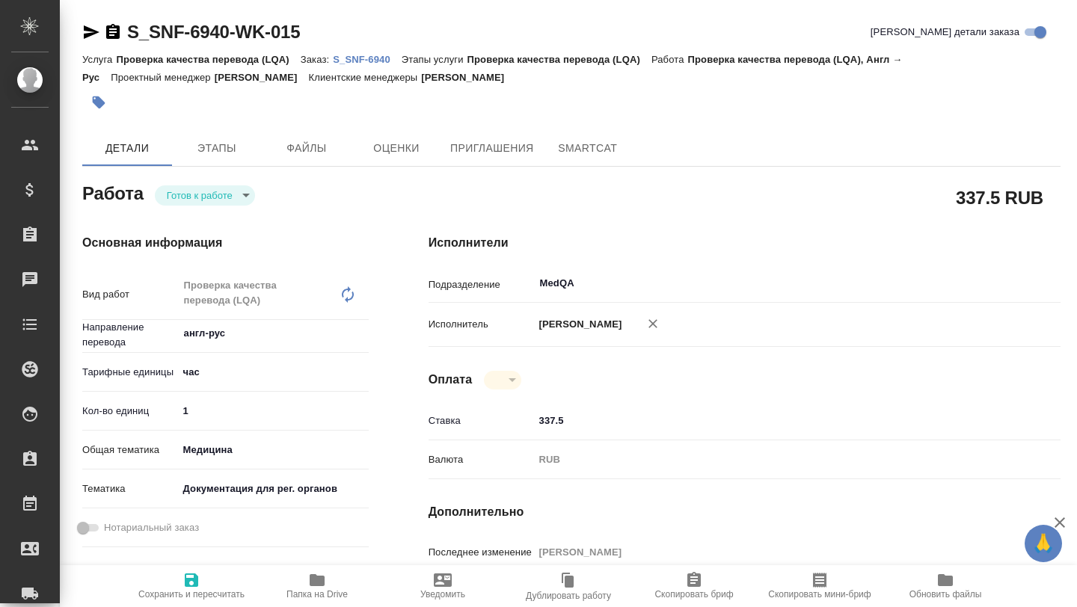
type textarea "x"
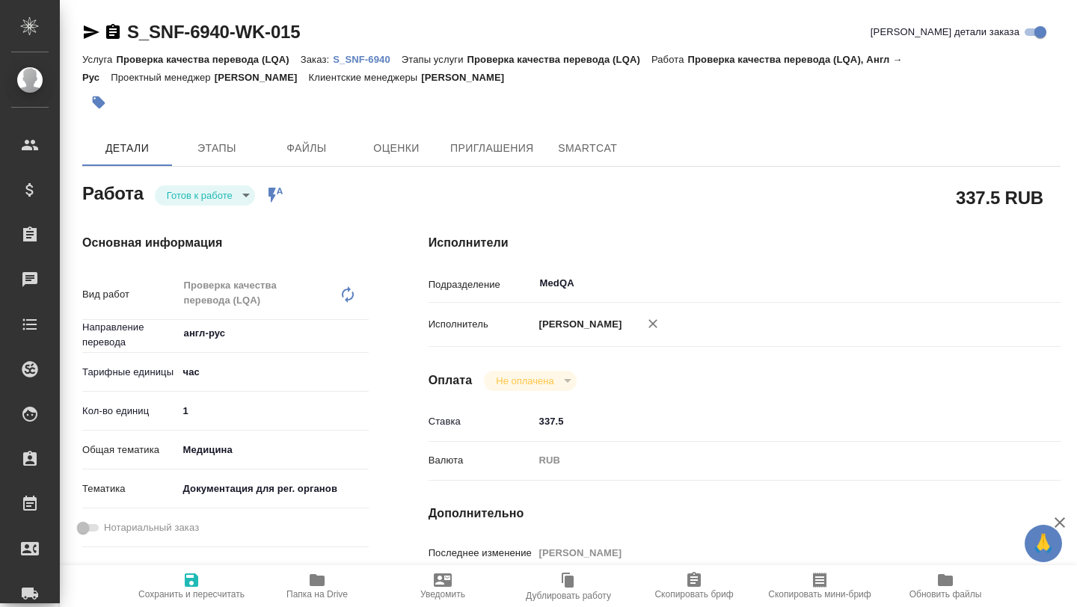
type textarea "x"
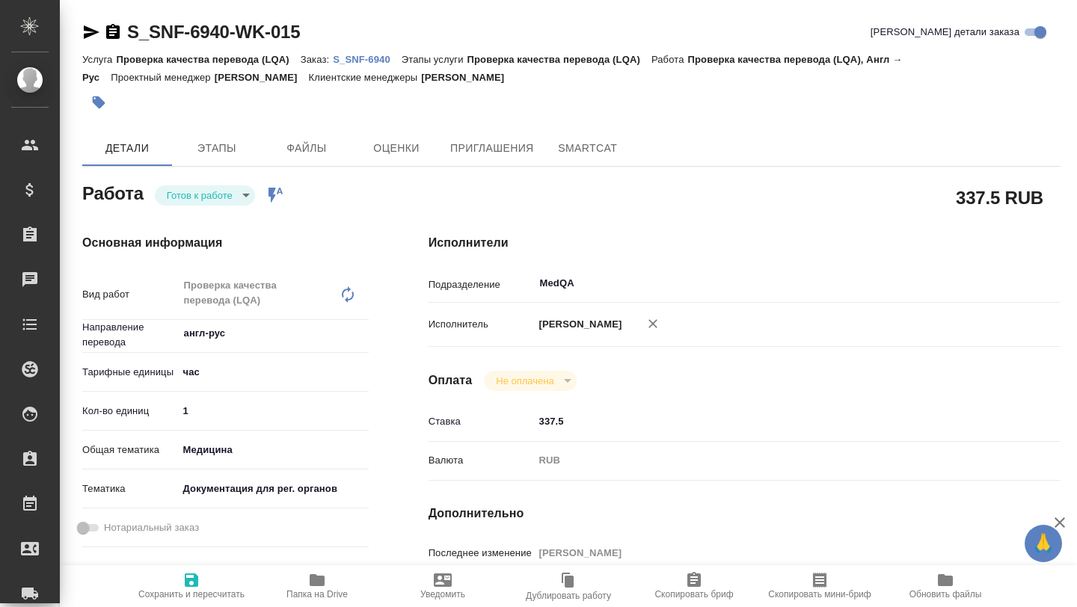
type textarea "x"
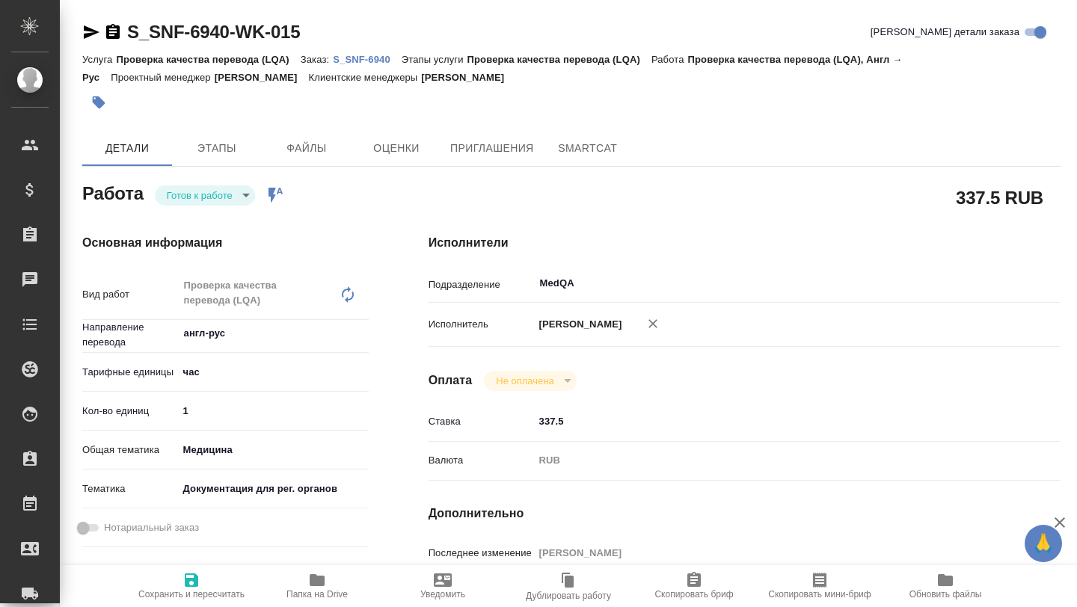
type textarea "x"
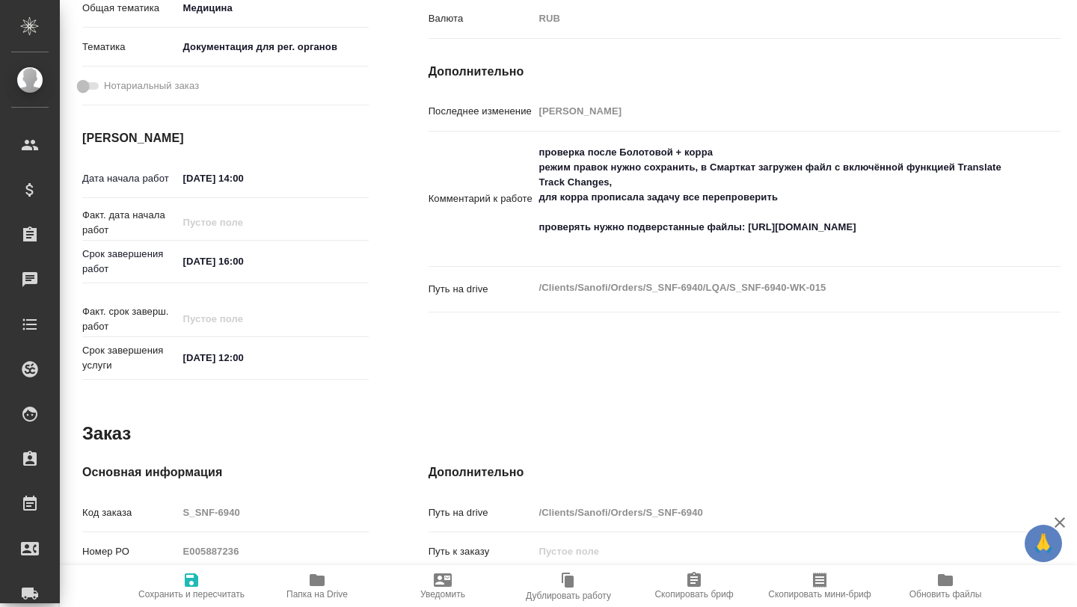
type textarea "x"
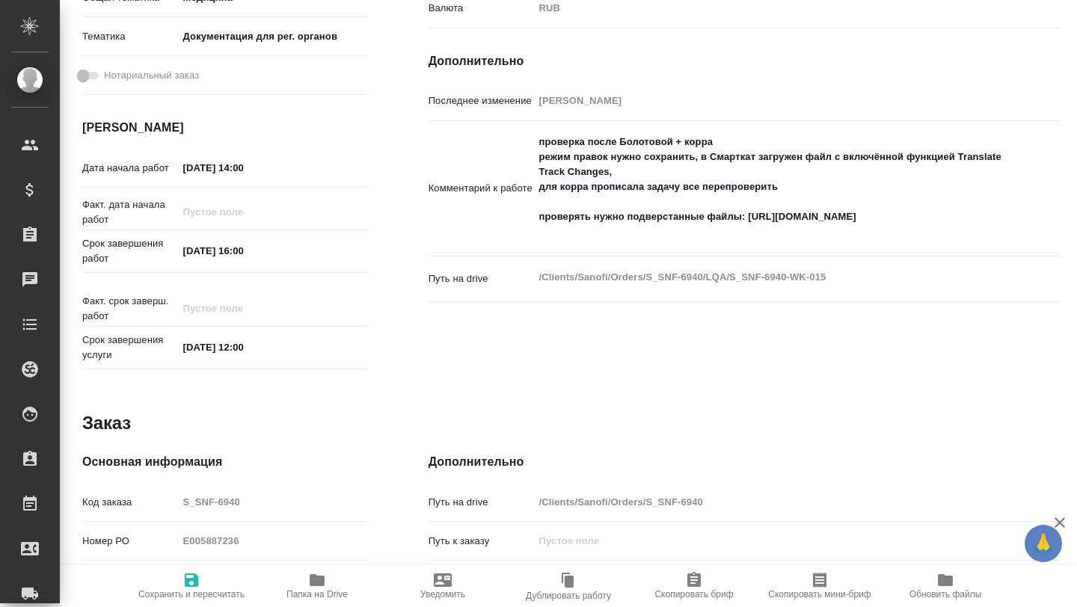
scroll to position [461, 0]
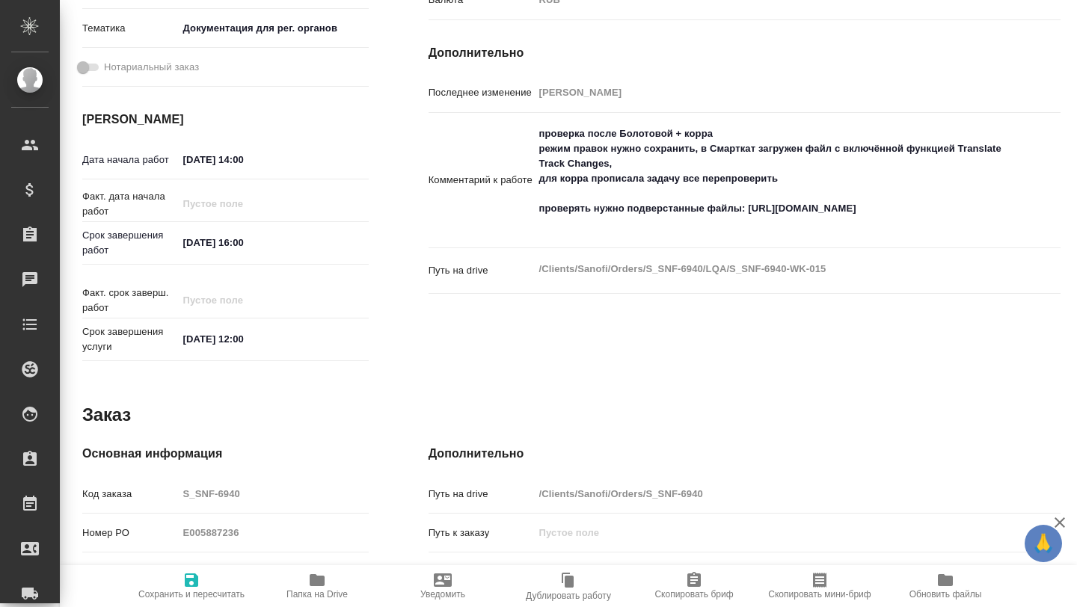
type textarea "x"
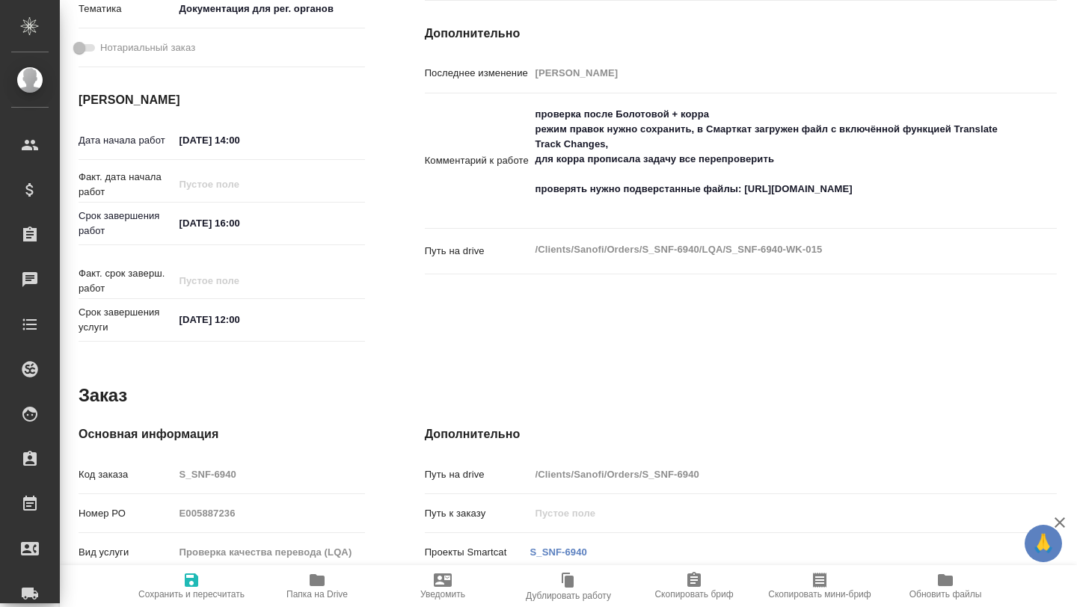
scroll to position [483, 0]
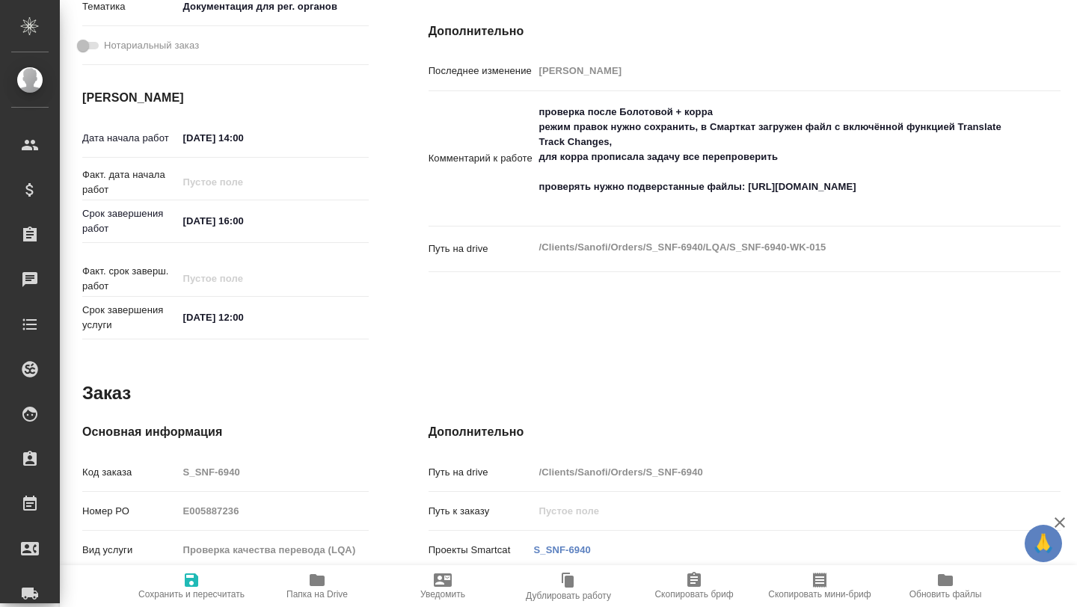
click at [309, 583] on icon "button" at bounding box center [317, 581] width 18 height 18
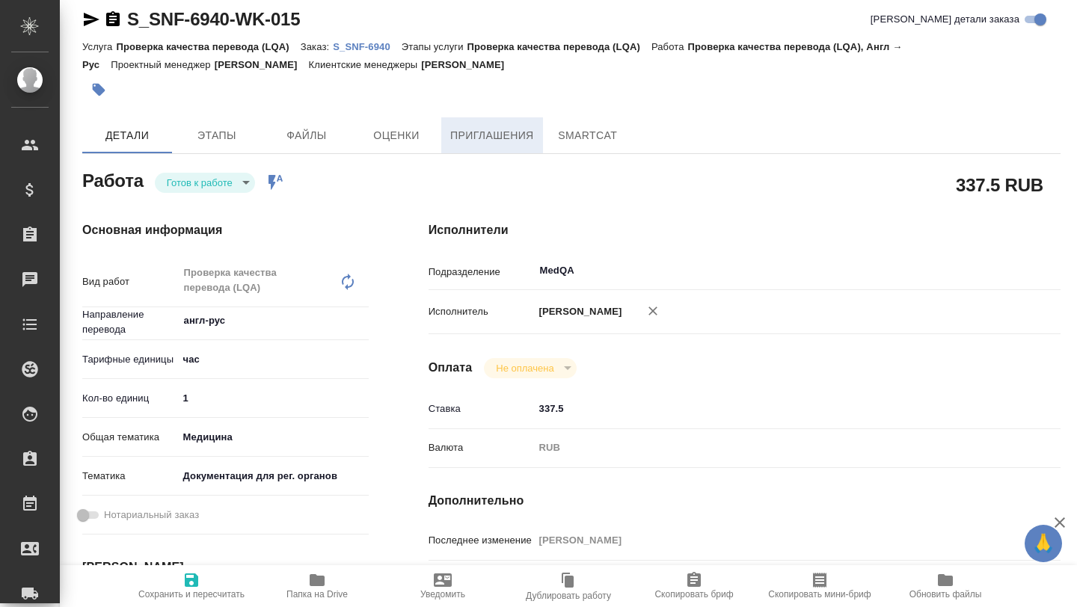
scroll to position [0, 0]
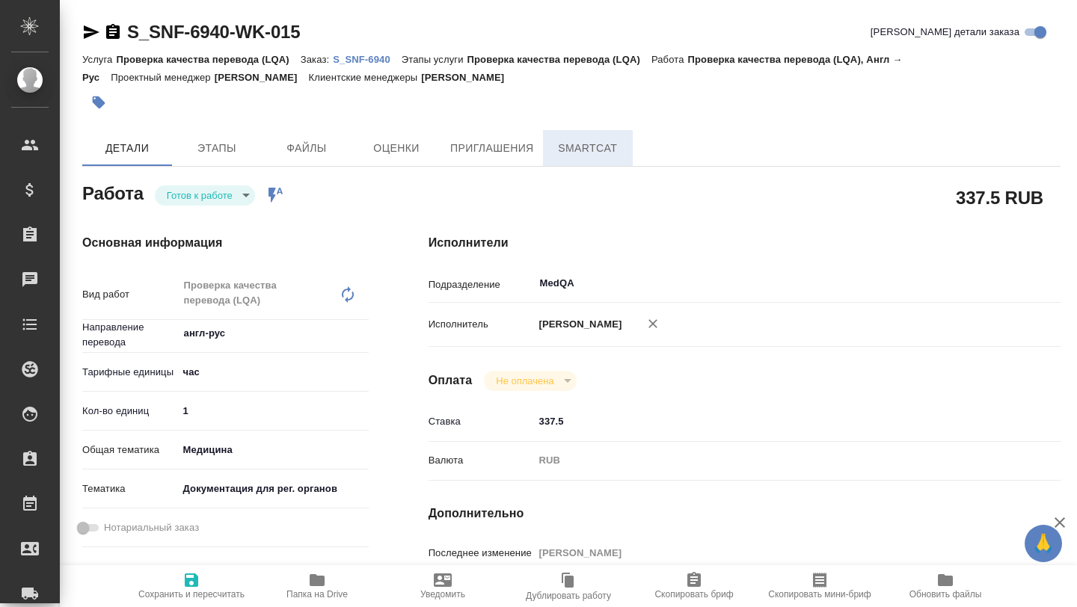
click at [569, 153] on span "SmartCat" at bounding box center [588, 148] width 72 height 19
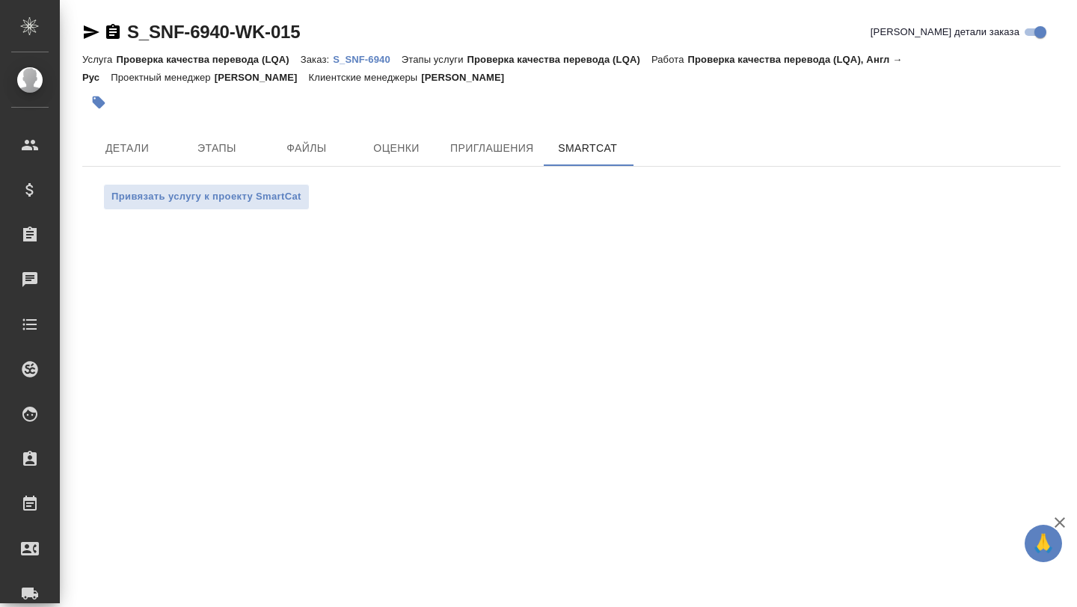
click at [364, 60] on p "S_SNF-6940" at bounding box center [367, 59] width 69 height 11
click at [145, 158] on button "Детали" at bounding box center [127, 148] width 90 height 36
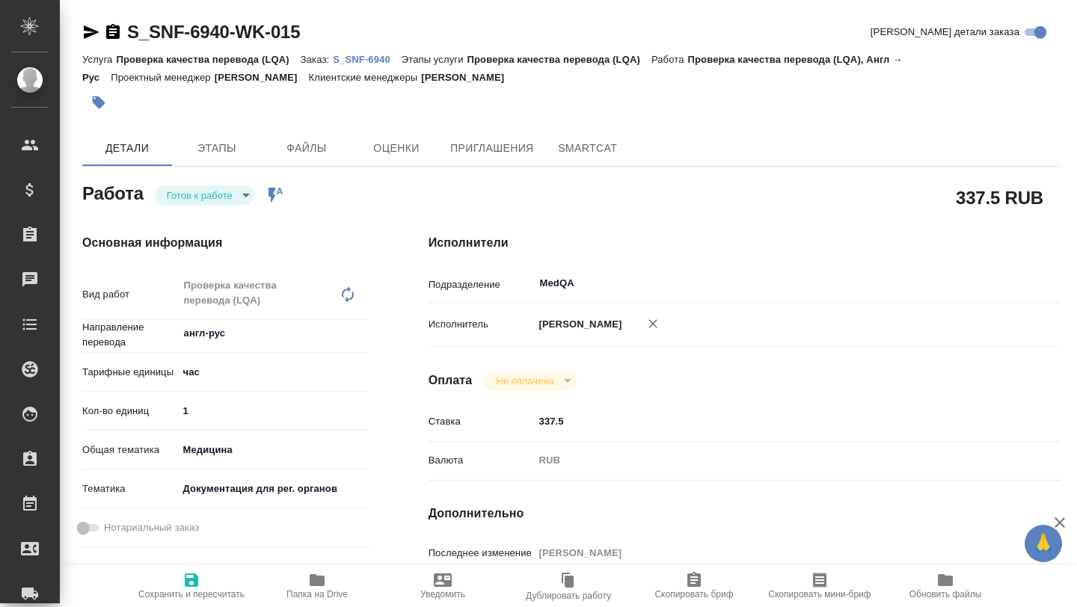
type textarea "x"
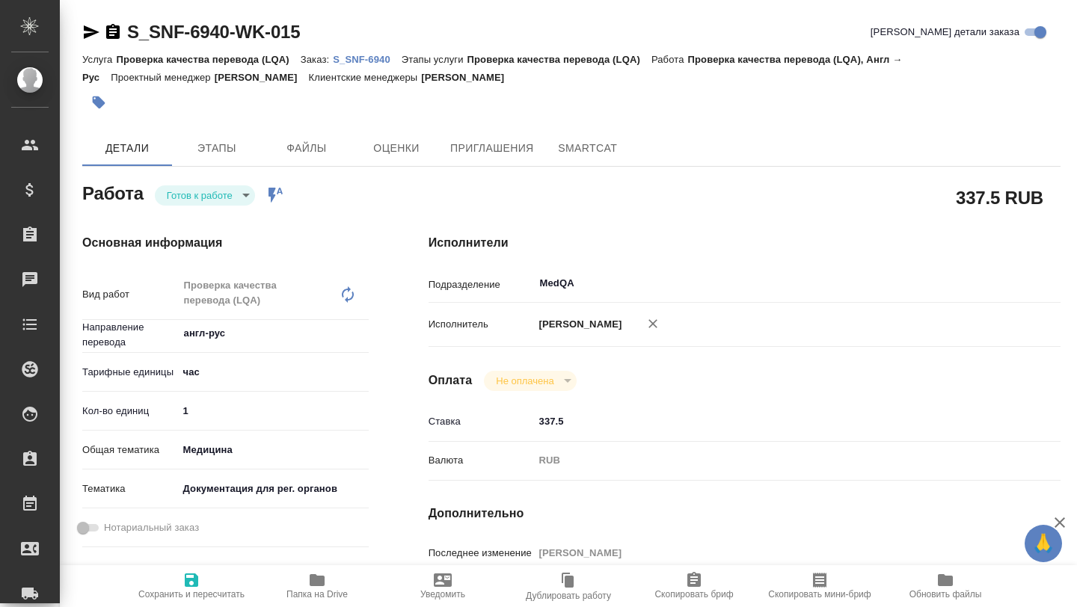
scroll to position [490, 0]
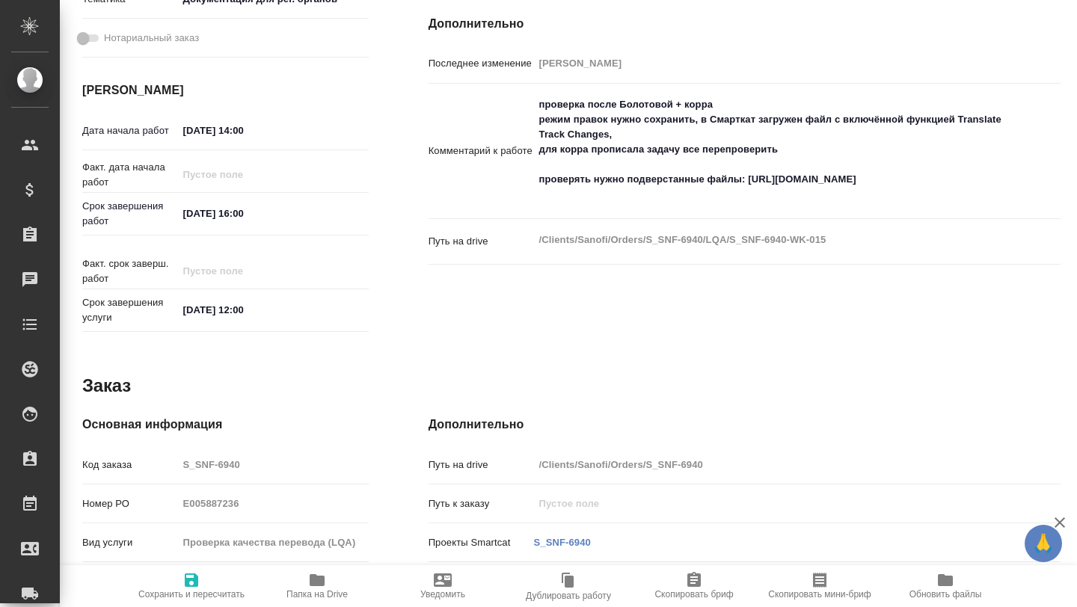
type textarea "x"
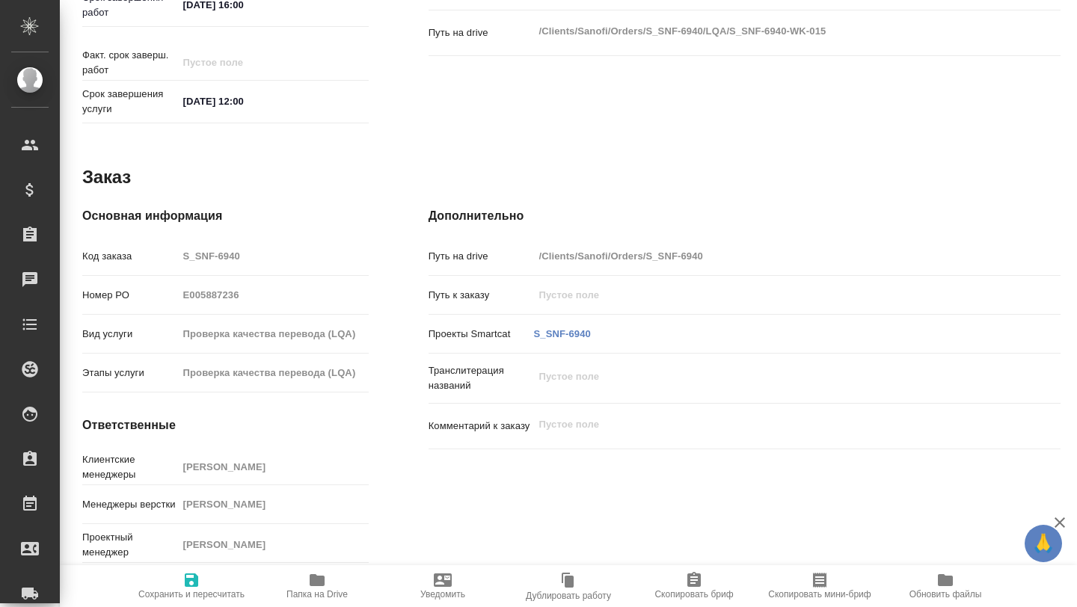
scroll to position [0, 0]
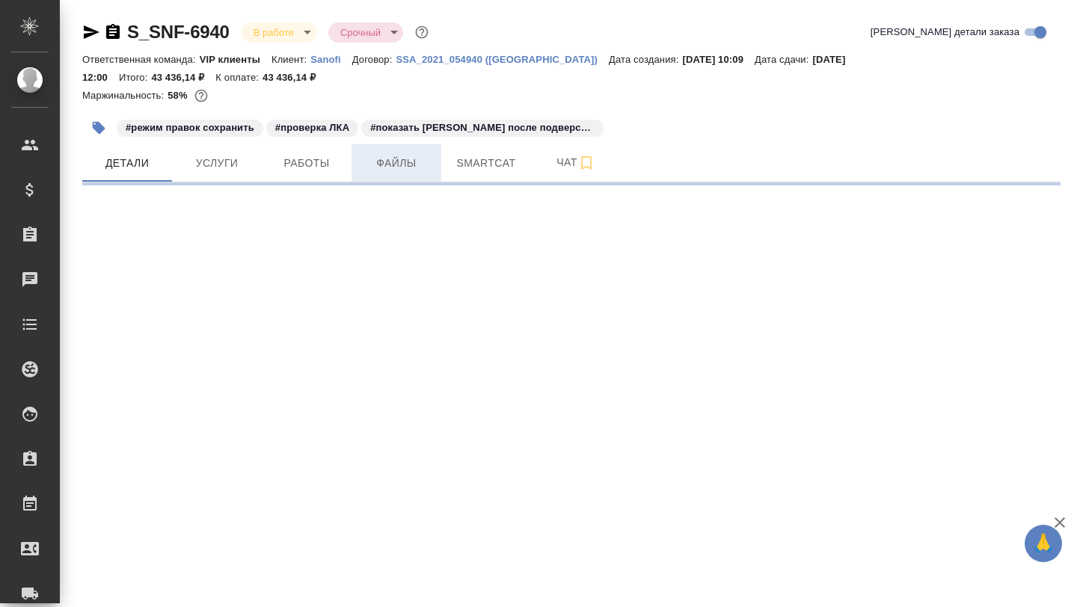
select select "RU"
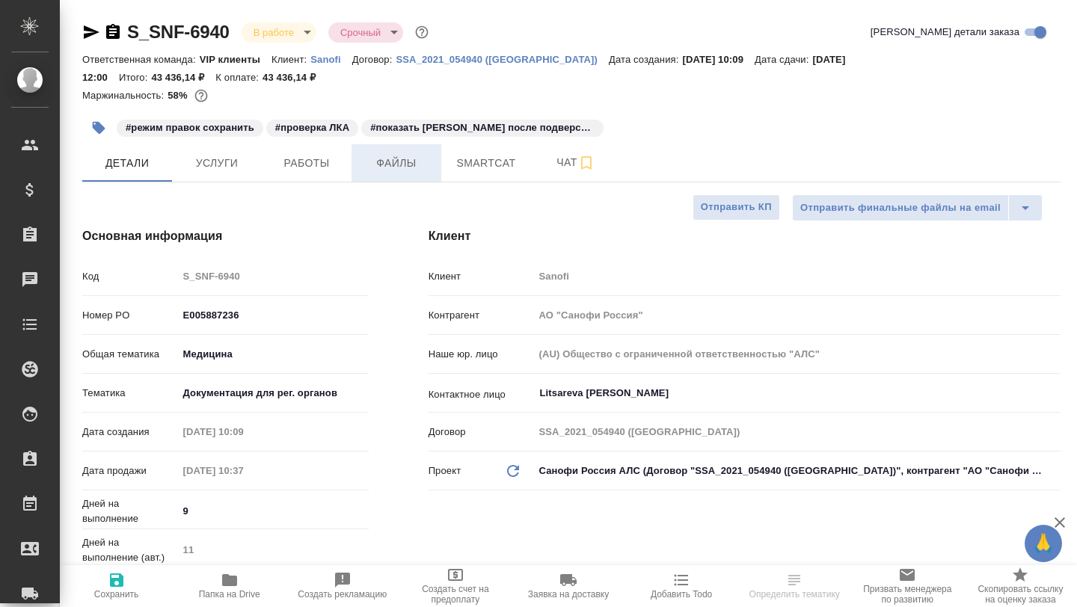
type textarea "x"
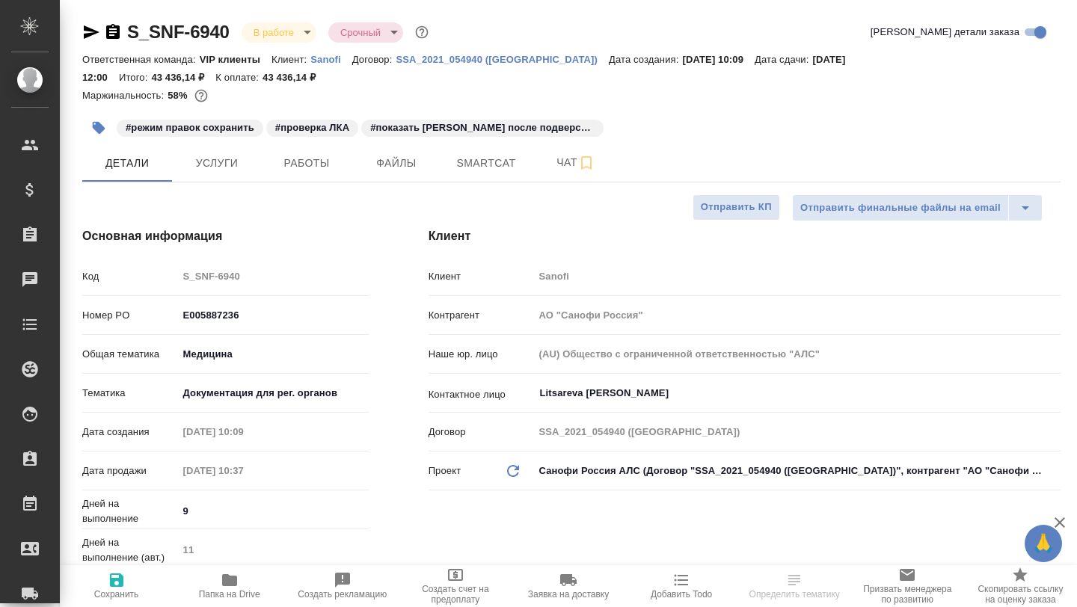
type textarea "x"
click at [478, 171] on span "Smartcat" at bounding box center [486, 163] width 72 height 19
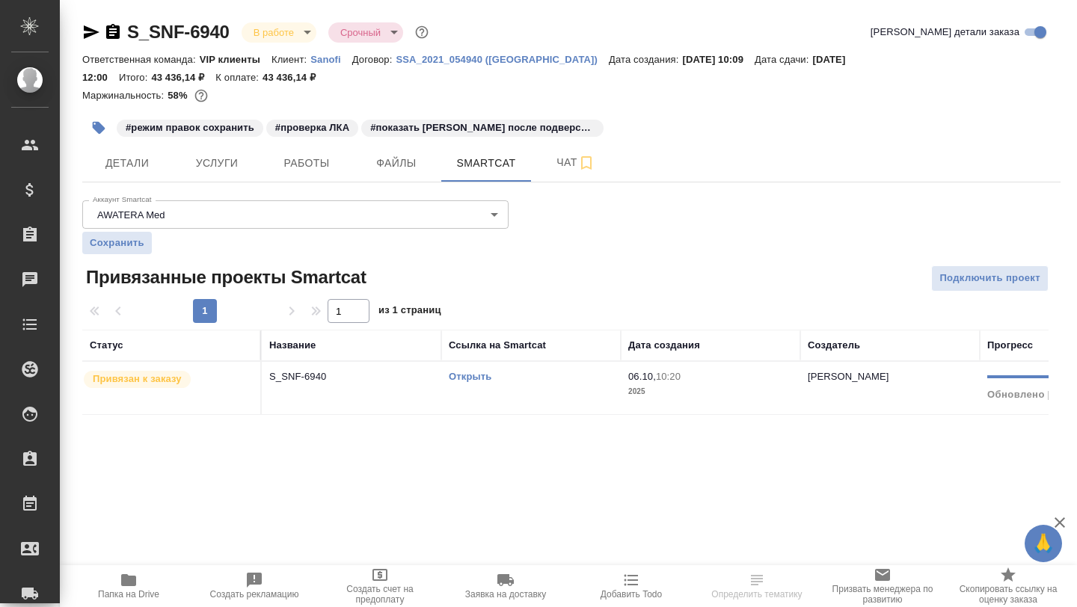
click at [457, 380] on link "Открыть" at bounding box center [470, 376] width 43 height 11
click at [139, 177] on button "Детали" at bounding box center [127, 162] width 90 height 37
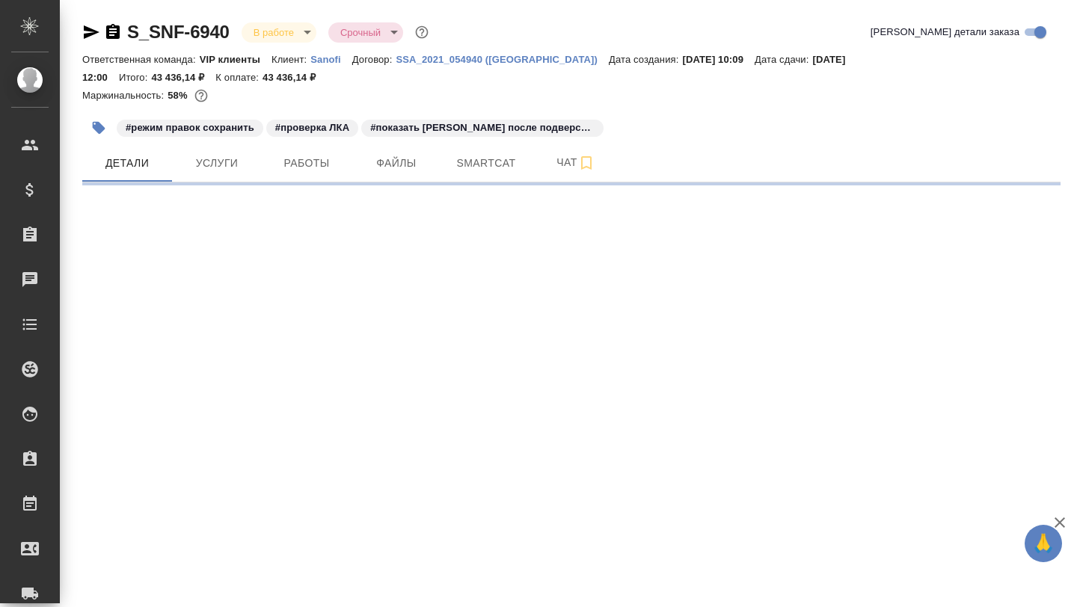
select select "RU"
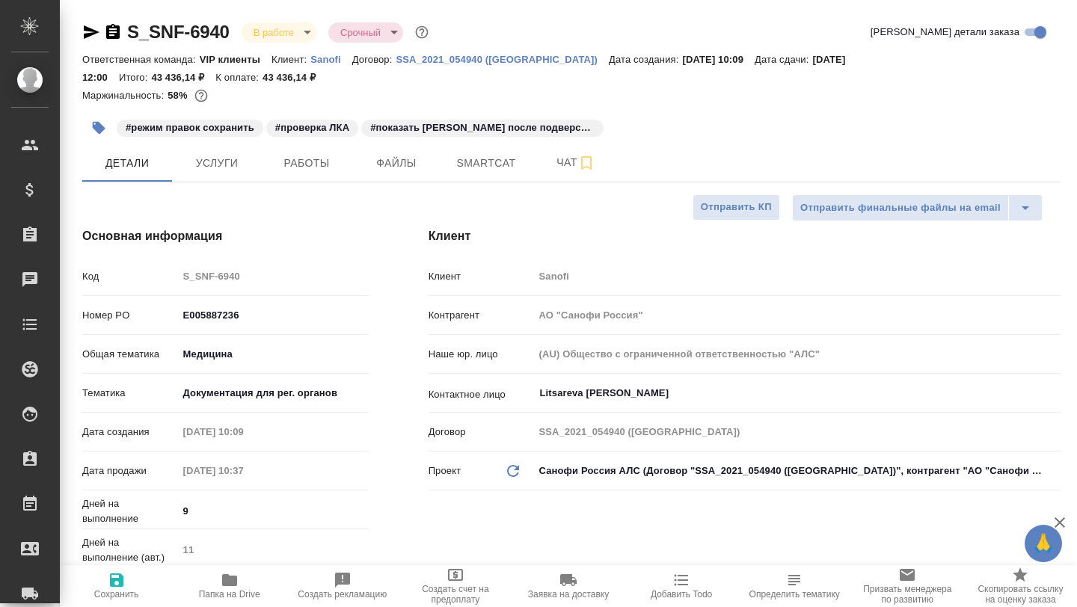
type textarea "x"
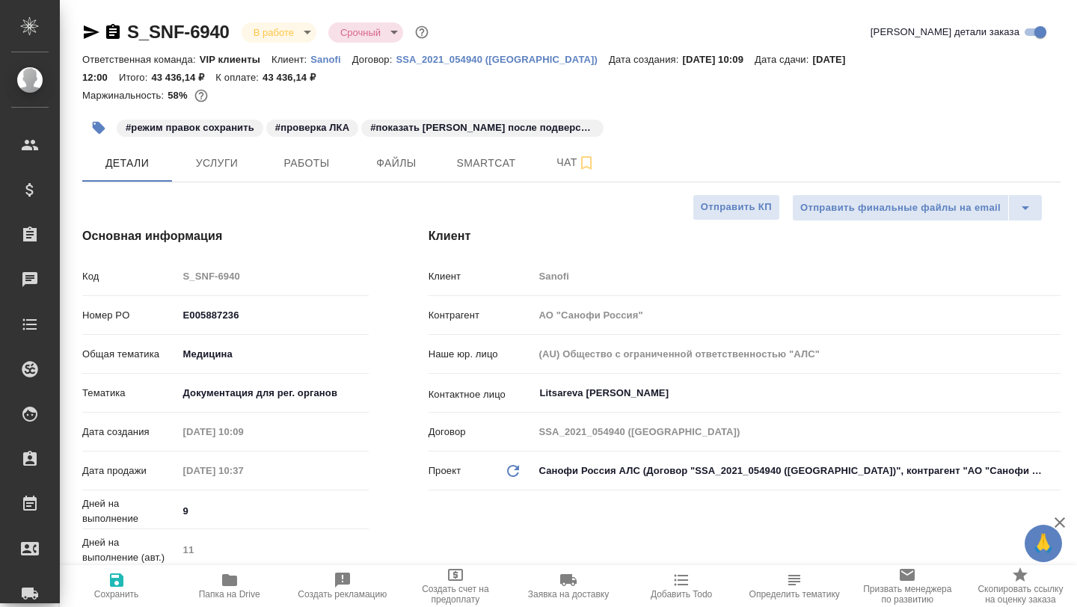
type textarea "x"
click at [569, 168] on span "Чат" at bounding box center [576, 162] width 72 height 19
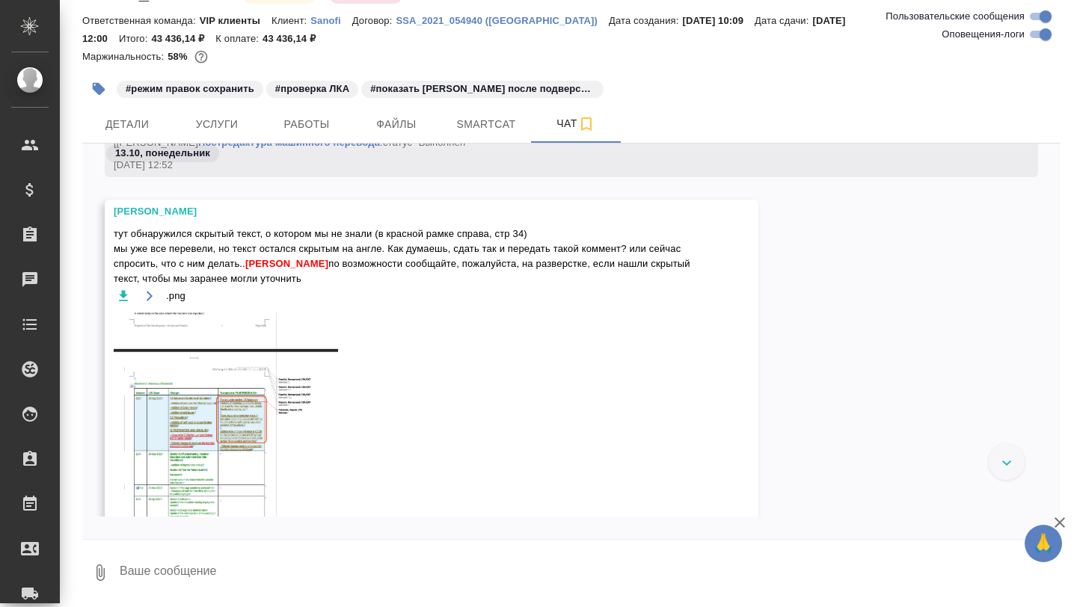
scroll to position [54605, 0]
click at [585, 287] on span "тут обнаружился скрытый текст, о котором мы не знали (в красной рамке справа, с…" at bounding box center [410, 257] width 593 height 60
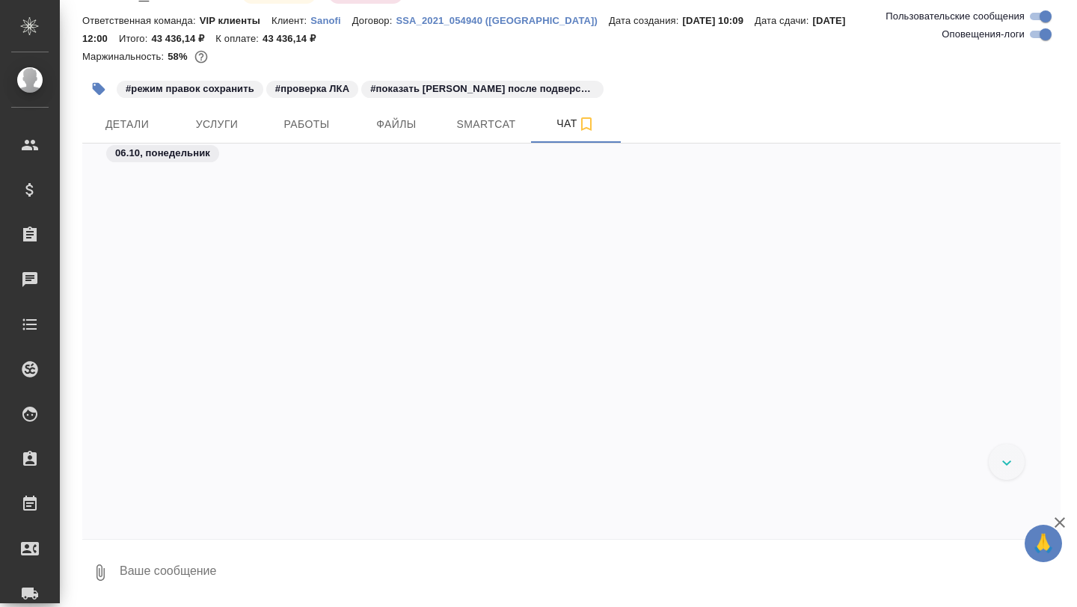
scroll to position [5651, 0]
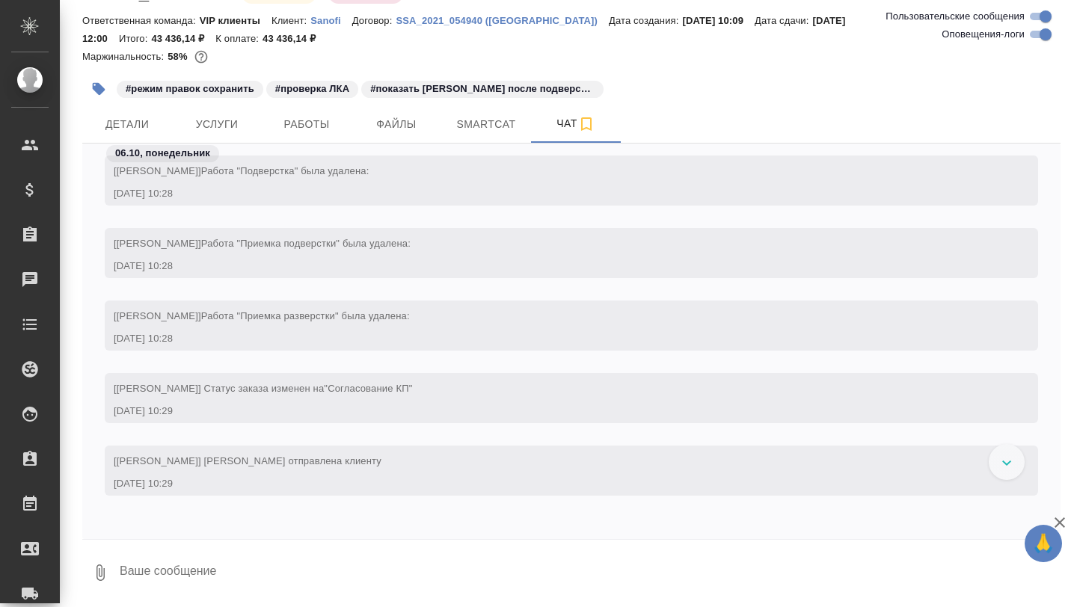
click at [1031, 40] on input "Оповещения-логи" at bounding box center [1046, 34] width 54 height 18
checkbox input "false"
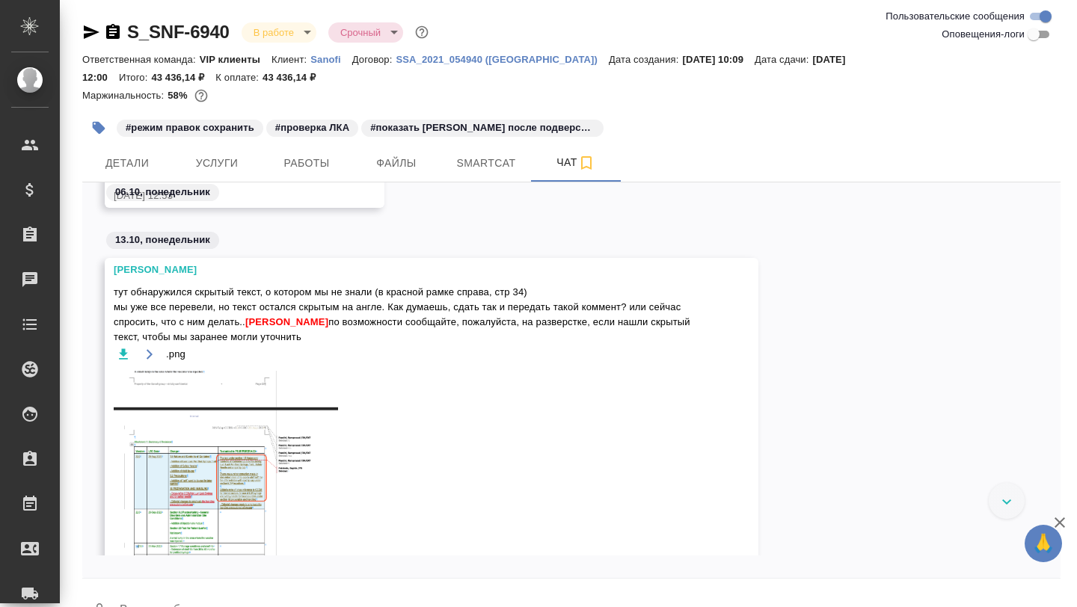
scroll to position [0, 0]
